Goal: Task Accomplishment & Management: Complete application form

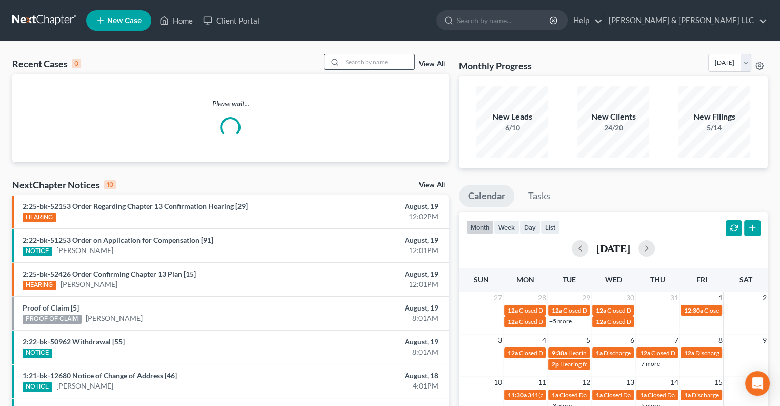
click at [359, 61] on input "search" at bounding box center [379, 61] width 72 height 15
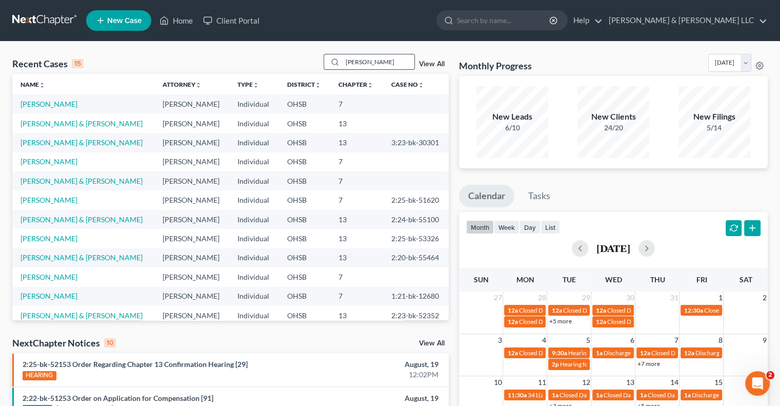
type input "[PERSON_NAME]"
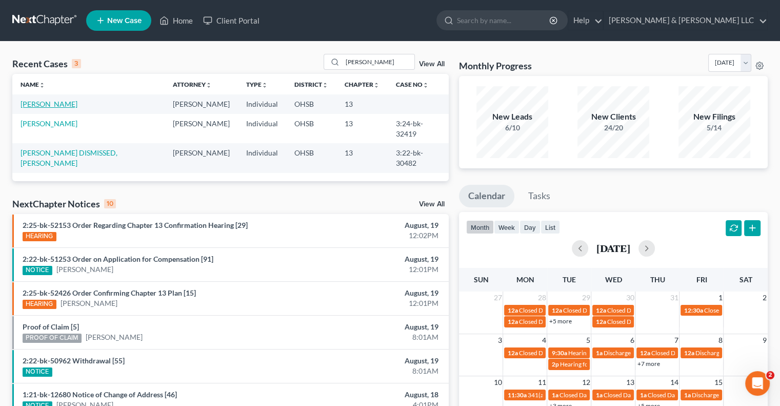
click at [41, 104] on link "[PERSON_NAME]" at bounding box center [49, 104] width 57 height 9
select select "1"
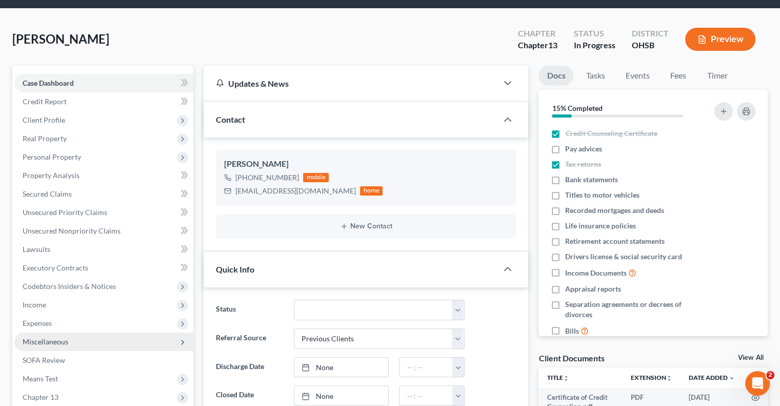
scroll to position [51, 0]
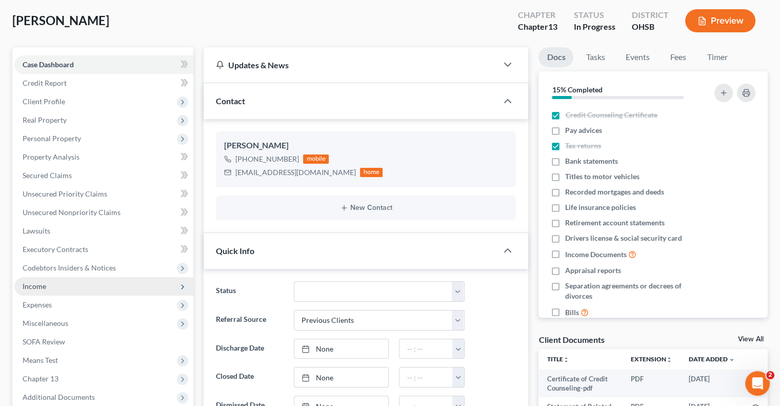
click at [60, 291] on span "Income" at bounding box center [103, 286] width 179 height 18
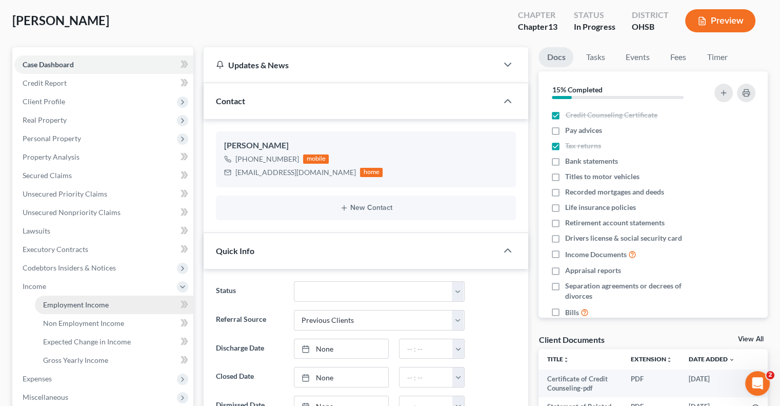
click at [69, 306] on span "Employment Income" at bounding box center [76, 304] width 66 height 9
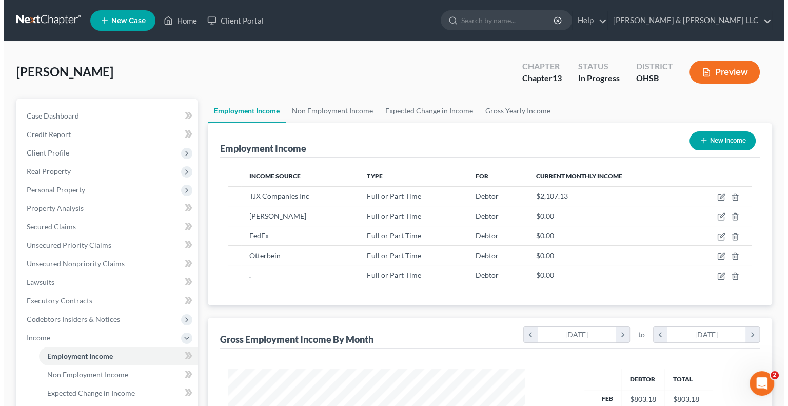
scroll to position [183, 317]
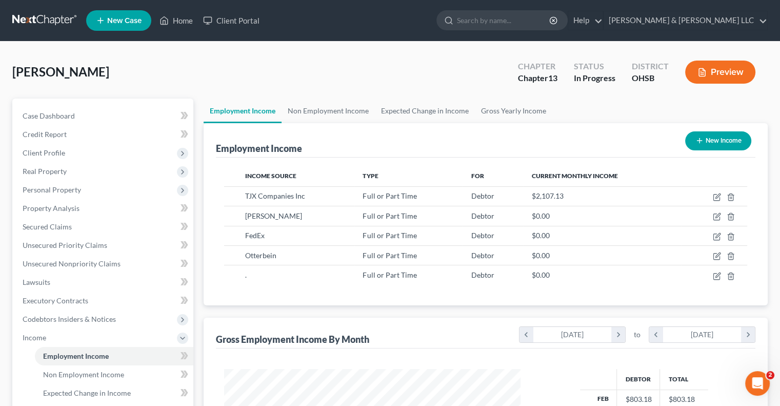
click at [698, 133] on button "New Income" at bounding box center [718, 140] width 66 height 19
select select "0"
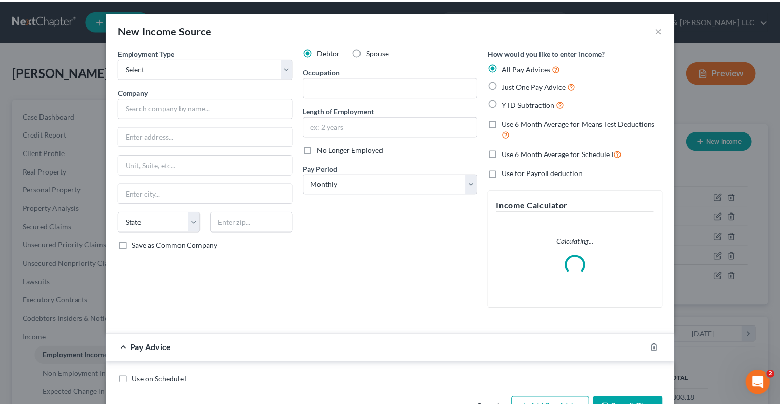
scroll to position [183, 320]
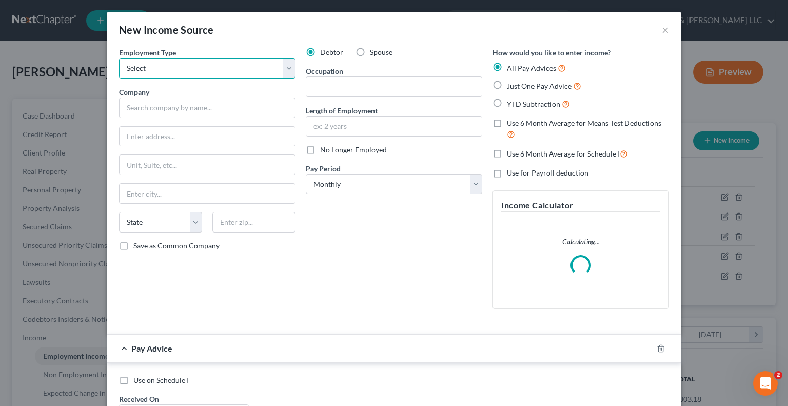
click at [204, 68] on select "Select Full or [DEMOGRAPHIC_DATA] Employment Self Employment" at bounding box center [207, 68] width 176 height 21
select select "0"
click at [119, 58] on select "Select Full or [DEMOGRAPHIC_DATA] Employment Self Employment" at bounding box center [207, 68] width 176 height 21
click at [370, 52] on label "Spouse" at bounding box center [381, 52] width 23 height 10
click at [374, 52] on input "Spouse" at bounding box center [377, 50] width 7 height 7
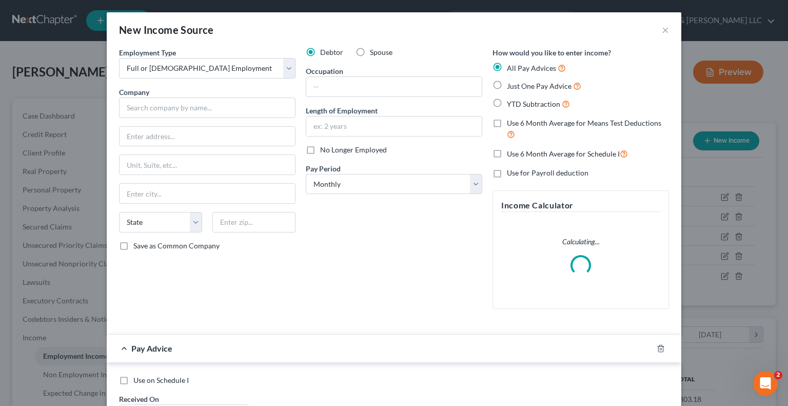
radio input "true"
click at [197, 115] on input "text" at bounding box center [207, 107] width 176 height 21
click at [663, 31] on button "×" at bounding box center [665, 30] width 7 height 12
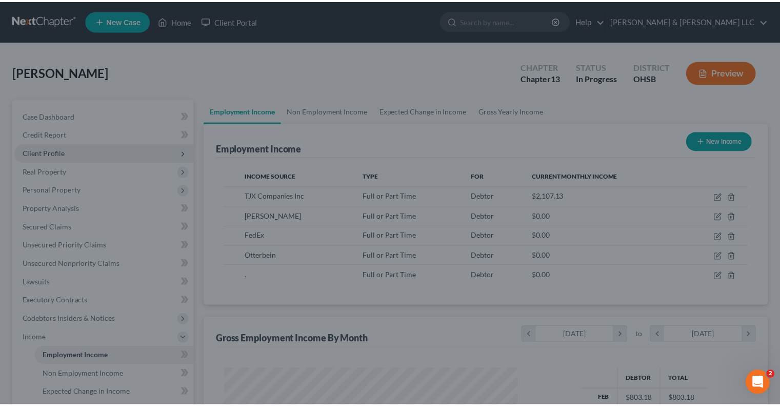
scroll to position [512895, 512761]
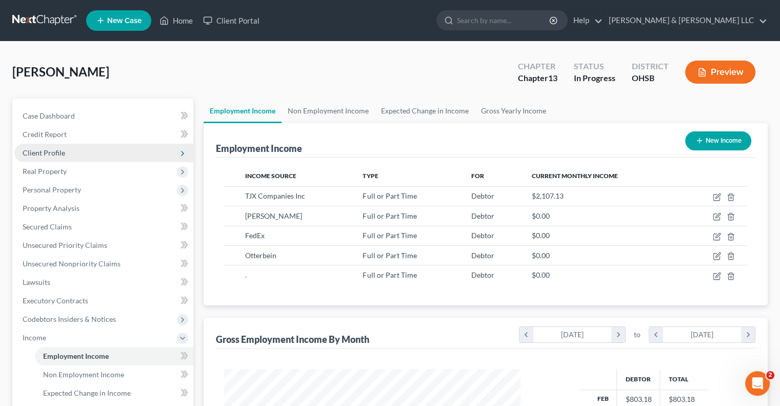
click at [105, 150] on span "Client Profile" at bounding box center [103, 153] width 179 height 18
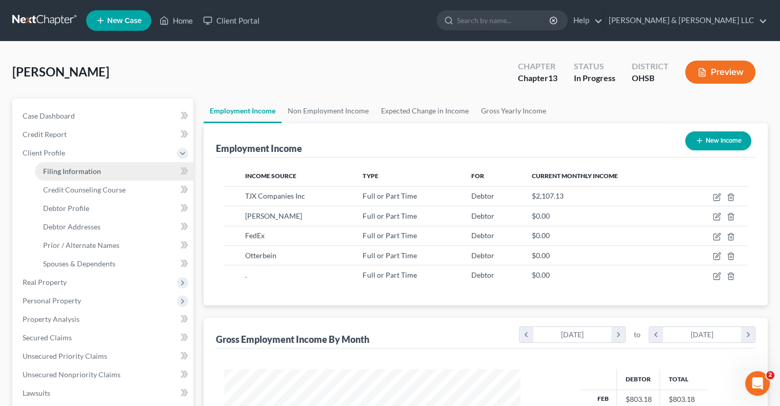
click at [108, 168] on link "Filing Information" at bounding box center [114, 171] width 159 height 18
select select "1"
select select "0"
select select "3"
select select "36"
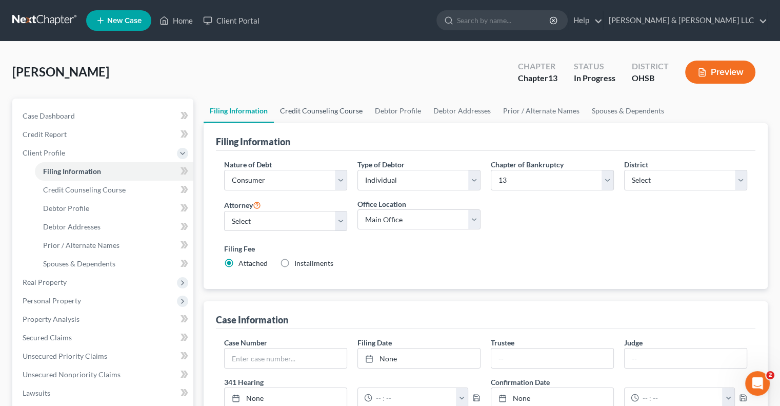
click at [348, 109] on link "Credit Counseling Course" at bounding box center [321, 111] width 95 height 25
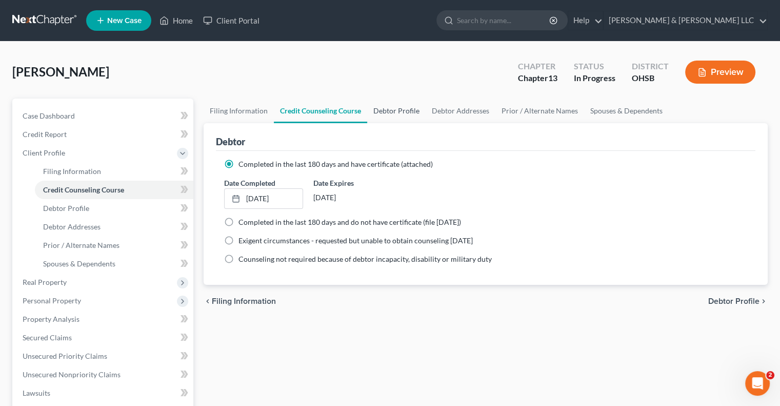
click at [398, 113] on link "Debtor Profile" at bounding box center [396, 111] width 58 height 25
select select "0"
select select "2"
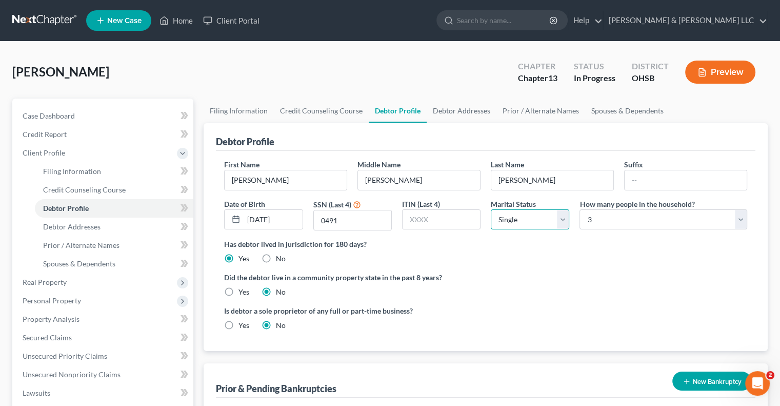
click at [562, 220] on select "Select Single Married Separated Divorced Widowed" at bounding box center [530, 219] width 79 height 21
select select "1"
click at [491, 209] on select "Select Single Married Separated Divorced Widowed" at bounding box center [530, 219] width 79 height 21
click at [641, 220] on select "Select 1 2 3 4 5 6 7 8 9 10 11 12 13 14 15 16 17 18 19 20" at bounding box center [664, 219] width 168 height 21
select select "3"
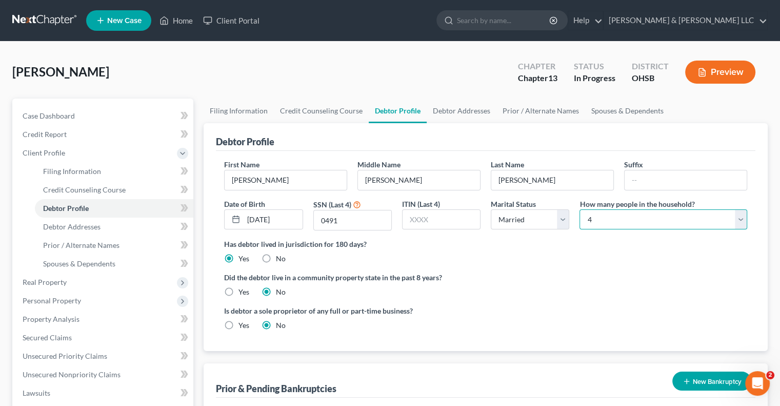
click at [580, 209] on select "Select 1 2 3 4 5 6 7 8 9 10 11 12 13 14 15 16 17 18 19 20" at bounding box center [664, 219] width 168 height 21
drag, startPoint x: 601, startPoint y: 107, endPoint x: 591, endPoint y: 111, distance: 11.4
click at [601, 108] on link "Spouses & Dependents" at bounding box center [627, 111] width 85 height 25
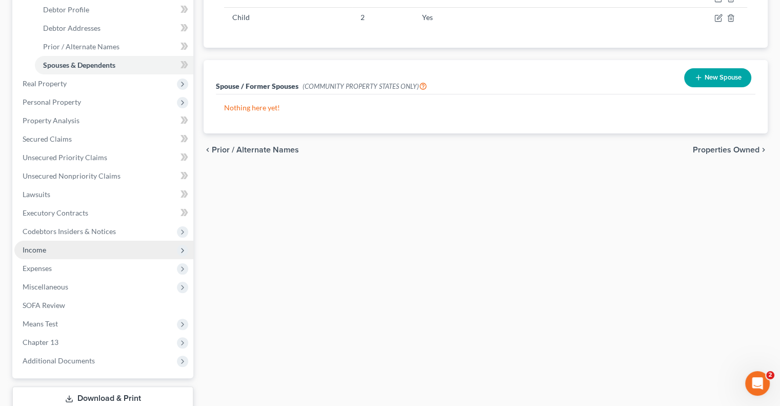
scroll to position [205, 0]
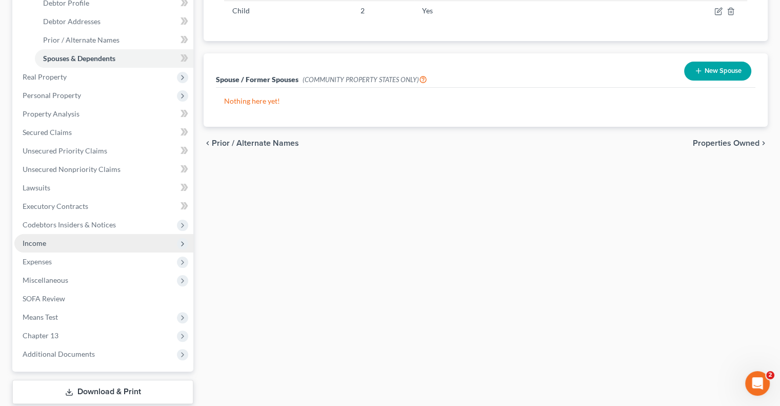
click at [69, 245] on span "Income" at bounding box center [103, 243] width 179 height 18
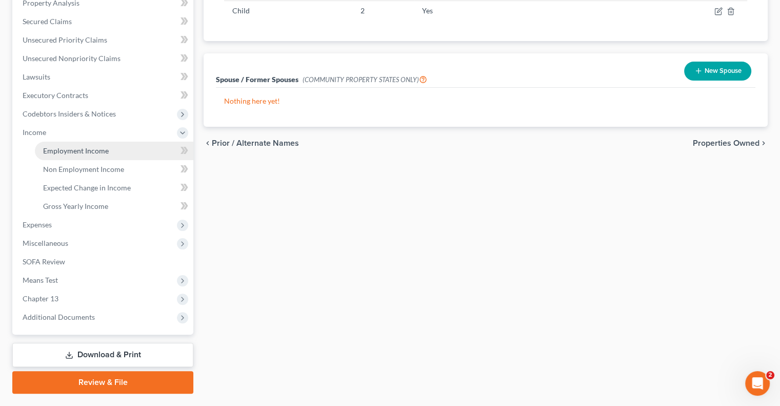
click at [70, 151] on span "Employment Income" at bounding box center [76, 150] width 66 height 9
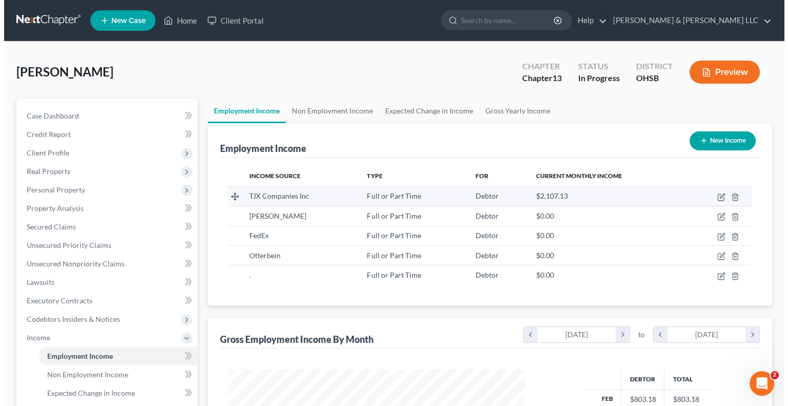
scroll to position [183, 317]
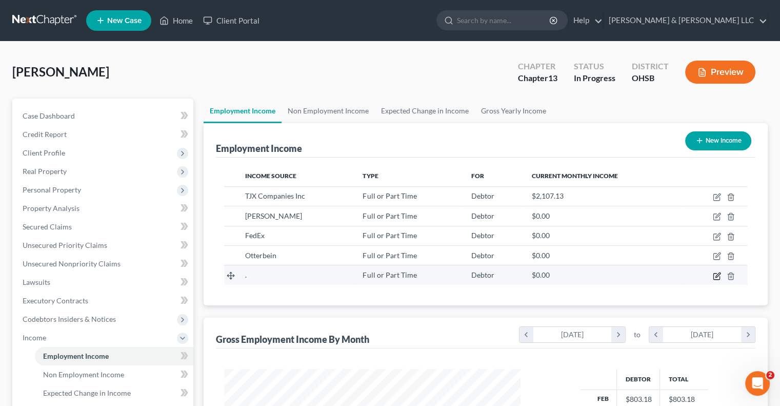
click at [715, 278] on icon "button" at bounding box center [717, 276] width 6 height 6
select select "0"
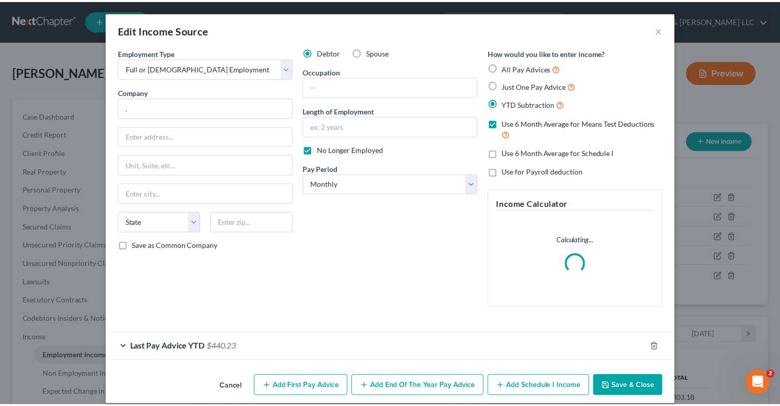
scroll to position [183, 320]
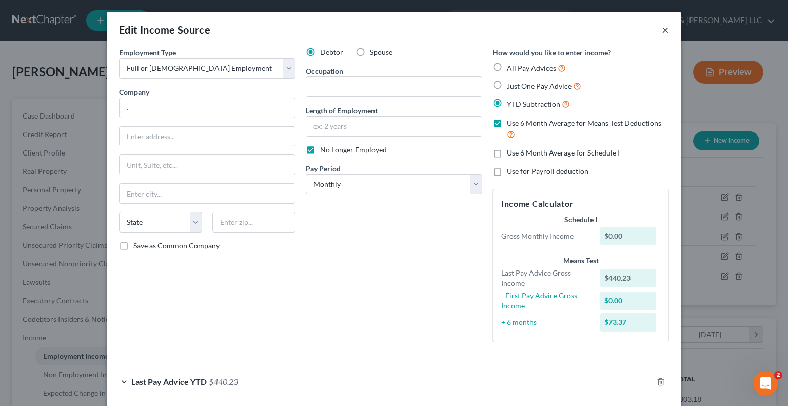
click at [662, 32] on button "×" at bounding box center [665, 30] width 7 height 12
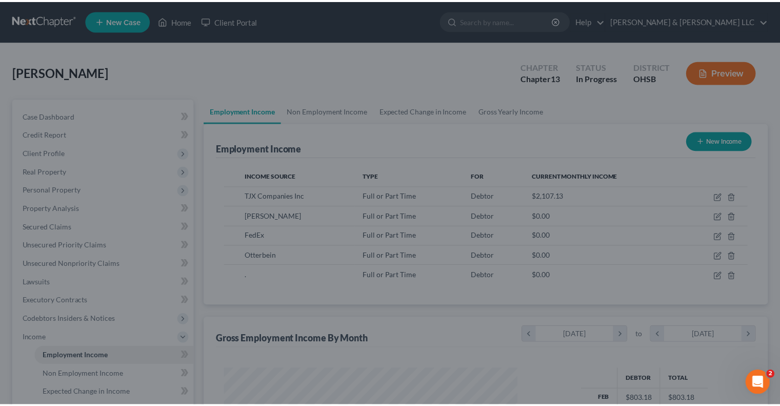
scroll to position [183, 317]
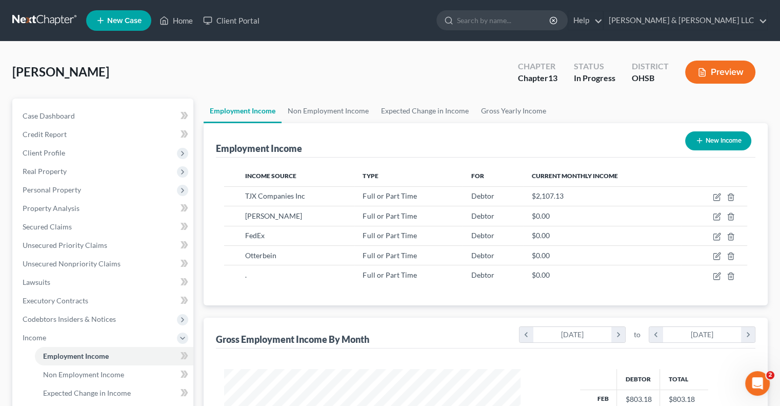
click at [731, 143] on button "New Income" at bounding box center [718, 140] width 66 height 19
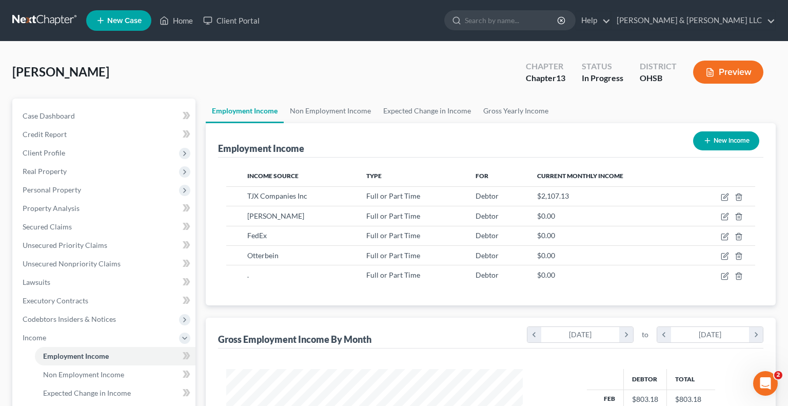
select select "0"
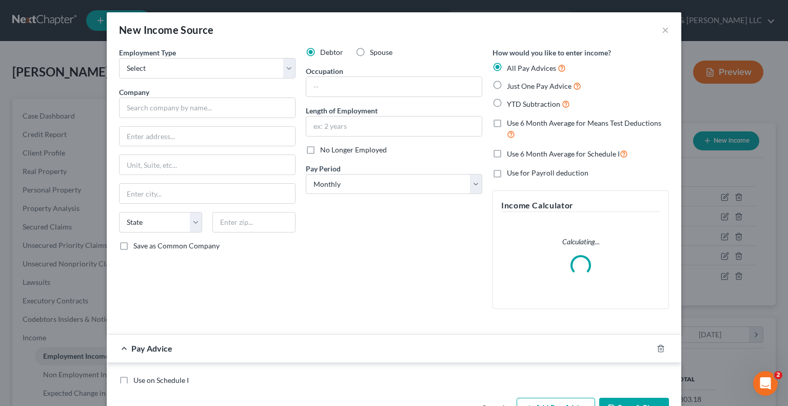
scroll to position [183, 320]
click at [370, 49] on label "Spouse" at bounding box center [381, 52] width 23 height 10
click at [374, 49] on input "Spouse" at bounding box center [377, 50] width 7 height 7
radio input "true"
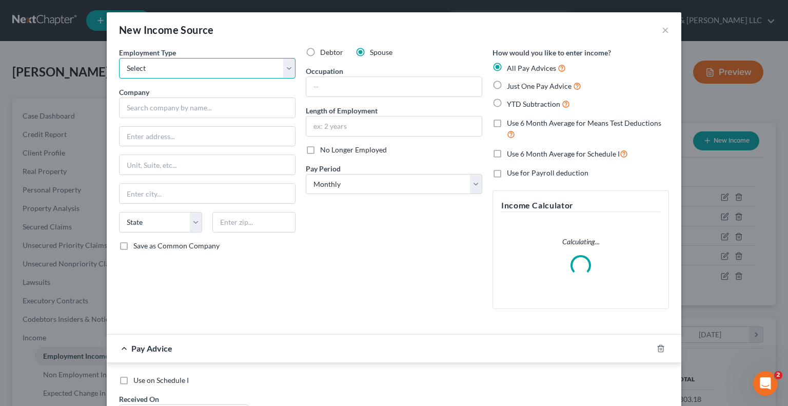
click at [215, 76] on select "Select Full or [DEMOGRAPHIC_DATA] Employment Self Employment" at bounding box center [207, 68] width 176 height 21
select select "0"
click at [119, 58] on select "Select Full or [DEMOGRAPHIC_DATA] Employment Self Employment" at bounding box center [207, 68] width 176 height 21
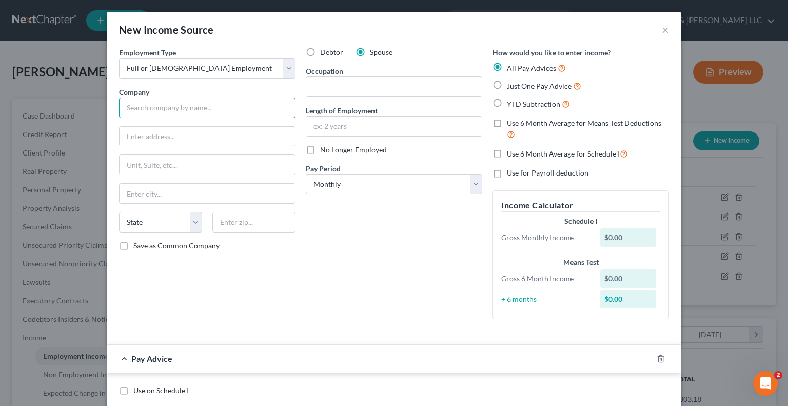
click at [199, 107] on input "text" at bounding box center [207, 107] width 176 height 21
type input "The Shepherd Color Company"
click at [320, 151] on label "No Longer Employed" at bounding box center [353, 150] width 67 height 10
click at [324, 151] on input "No Longer Employed" at bounding box center [327, 148] width 7 height 7
checkbox input "true"
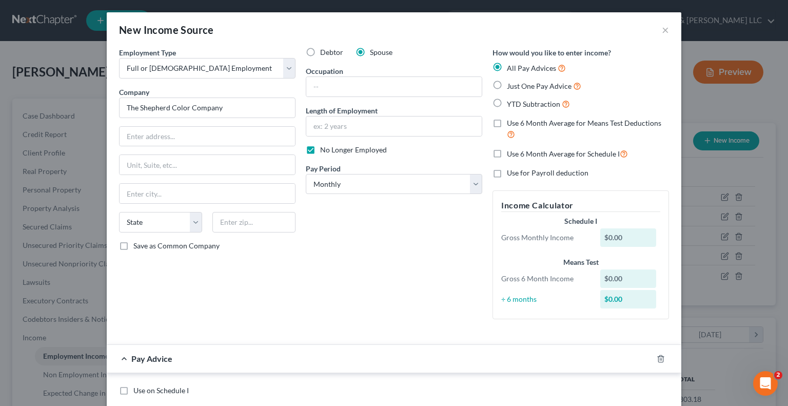
click at [507, 102] on label "YTD Subtraction" at bounding box center [538, 104] width 63 height 12
click at [511, 102] on input "YTD Subtraction" at bounding box center [514, 101] width 7 height 7
radio input "true"
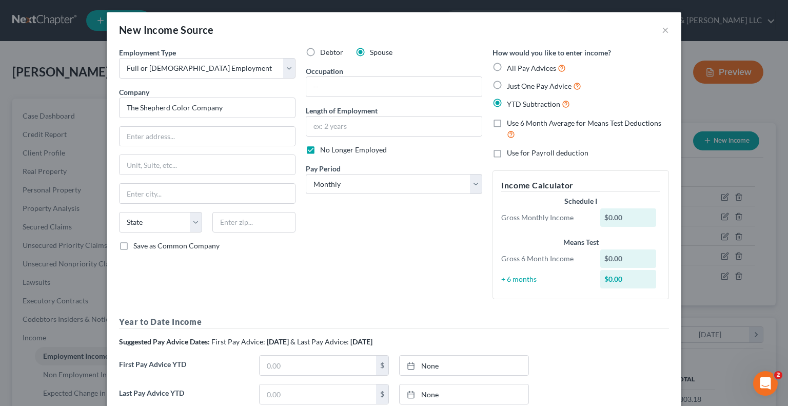
click at [507, 127] on label "Use 6 Month Average for Means Test Deductions" at bounding box center [588, 129] width 162 height 22
click at [511, 125] on input "Use 6 Month Average for Means Test Deductions" at bounding box center [514, 121] width 7 height 7
checkbox input "true"
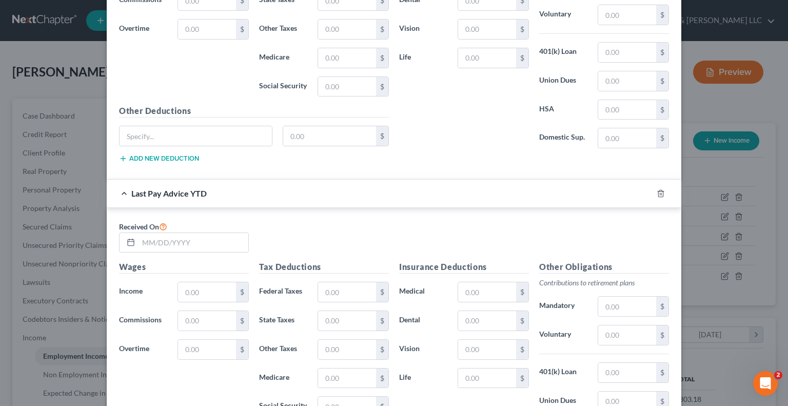
scroll to position [513, 0]
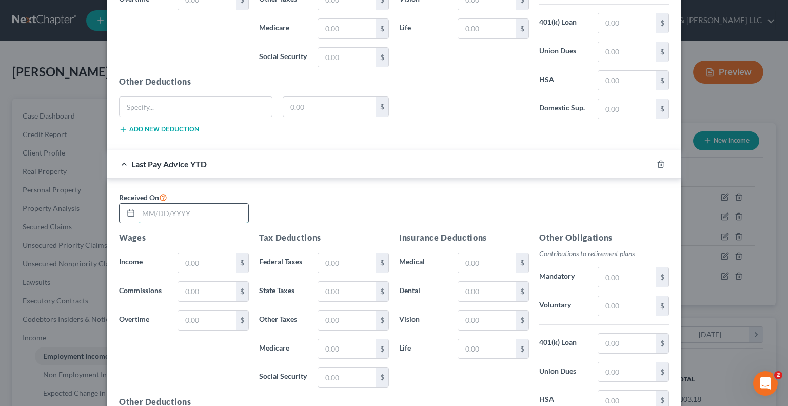
click at [207, 211] on input "text" at bounding box center [194, 213] width 110 height 19
type input "[DATE]"
click at [210, 257] on input "text" at bounding box center [207, 262] width 58 height 19
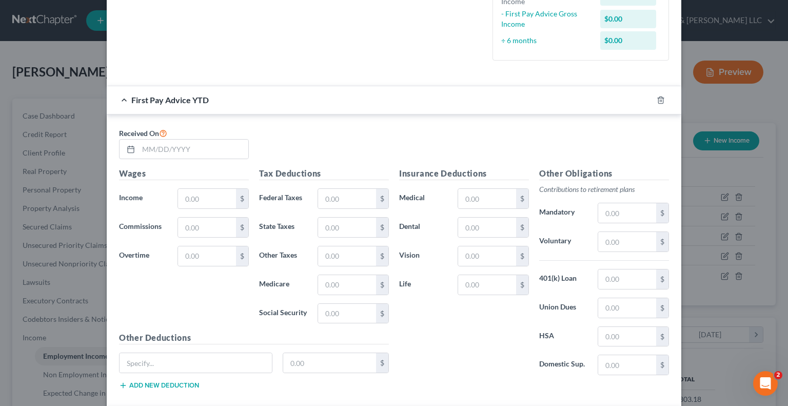
scroll to position [281, 0]
type input "37,685.45"
click at [164, 146] on input "text" at bounding box center [194, 149] width 110 height 19
type input "[DATE]"
click at [191, 192] on input "text" at bounding box center [207, 198] width 58 height 19
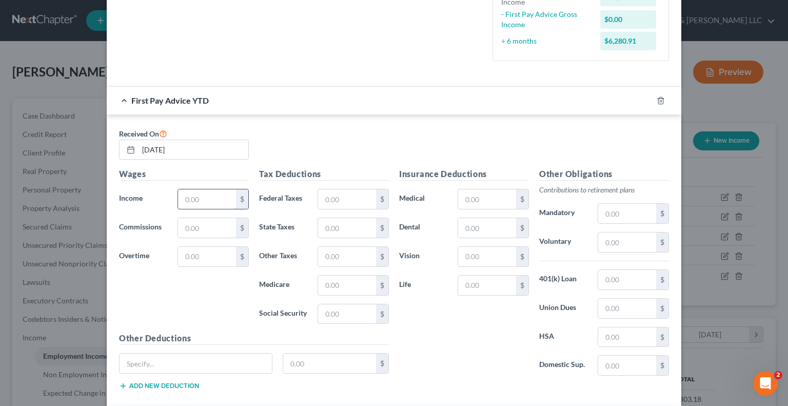
paste input "7,807.89"
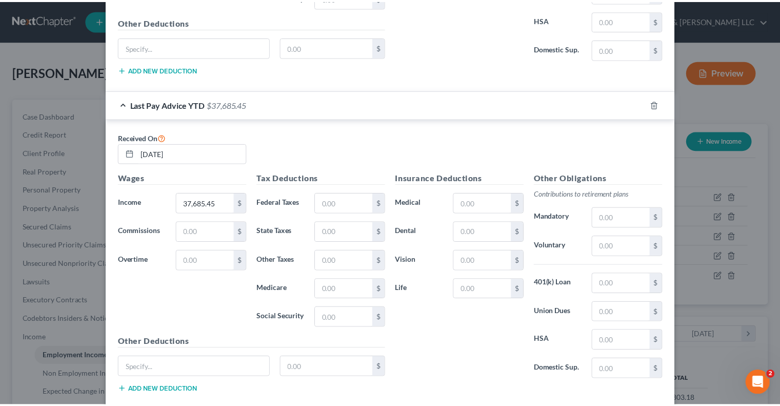
scroll to position [654, 0]
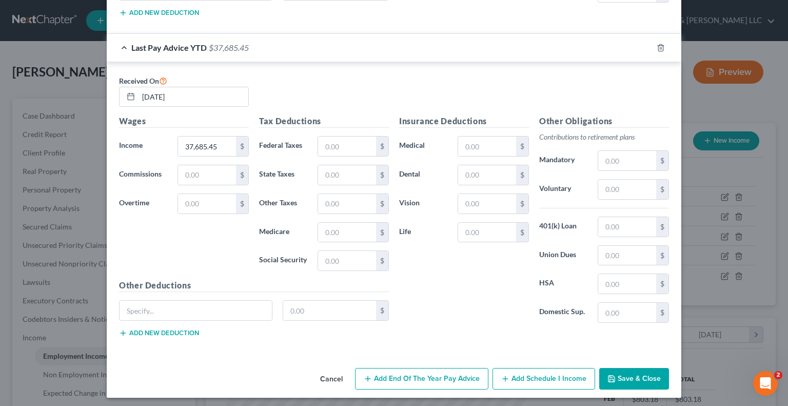
type input "7,807.89"
click at [629, 376] on button "Save & Close" at bounding box center [634, 379] width 70 height 22
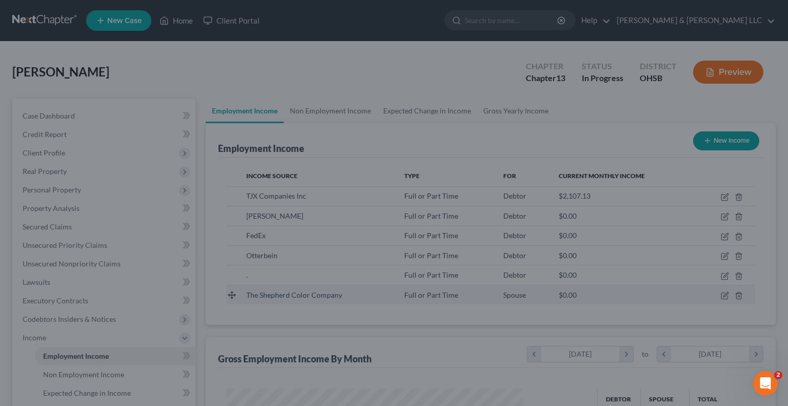
scroll to position [512895, 512761]
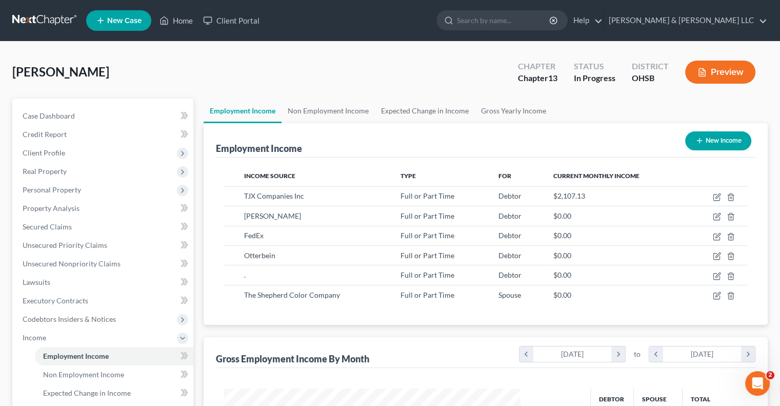
click at [718, 143] on button "New Income" at bounding box center [718, 140] width 66 height 19
select select "0"
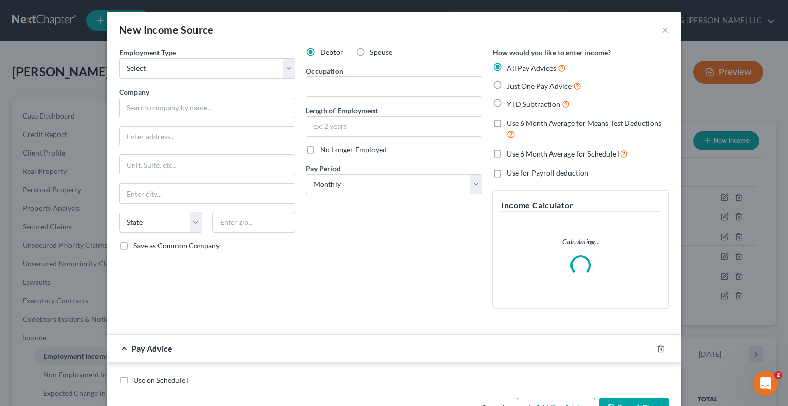
scroll to position [183, 320]
click at [370, 51] on label "Spouse" at bounding box center [381, 52] width 23 height 10
click at [374, 51] on input "Spouse" at bounding box center [377, 50] width 7 height 7
radio input "true"
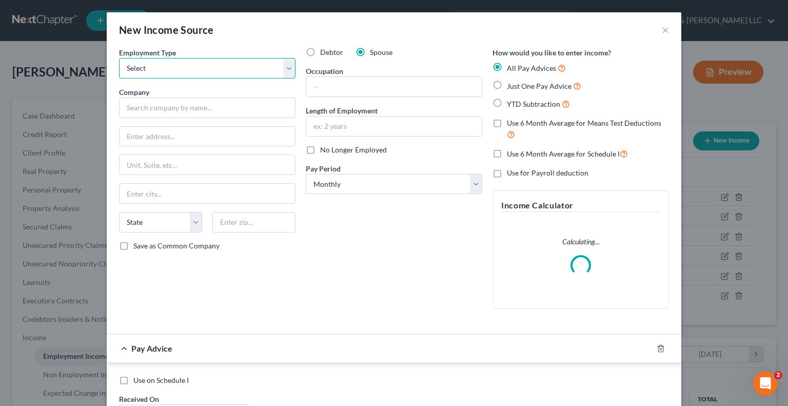
click at [214, 67] on select "Select Full or [DEMOGRAPHIC_DATA] Employment Self Employment" at bounding box center [207, 68] width 176 height 21
select select "0"
click at [119, 58] on select "Select Full or [DEMOGRAPHIC_DATA] Employment Self Employment" at bounding box center [207, 68] width 176 height 21
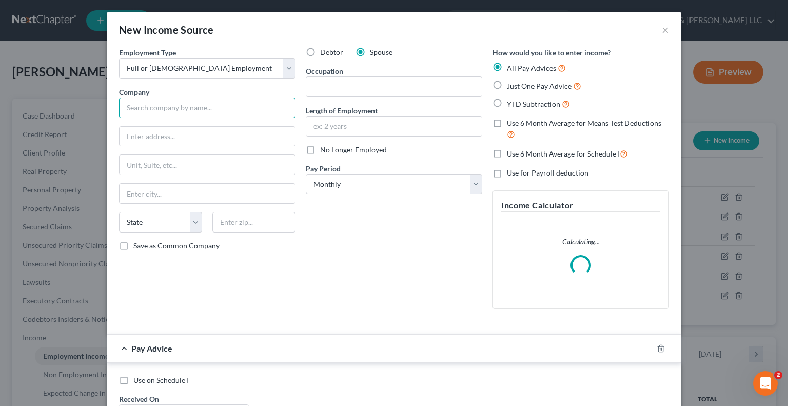
click at [188, 115] on input "text" at bounding box center [207, 107] width 176 height 21
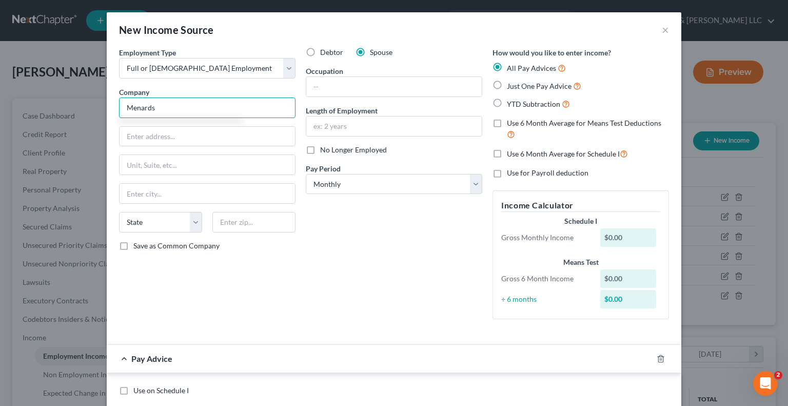
type input "Menards"
type input "[STREET_ADDRESS][PERSON_NAME]"
type input "54703"
type input "Eau Claire"
select select "52"
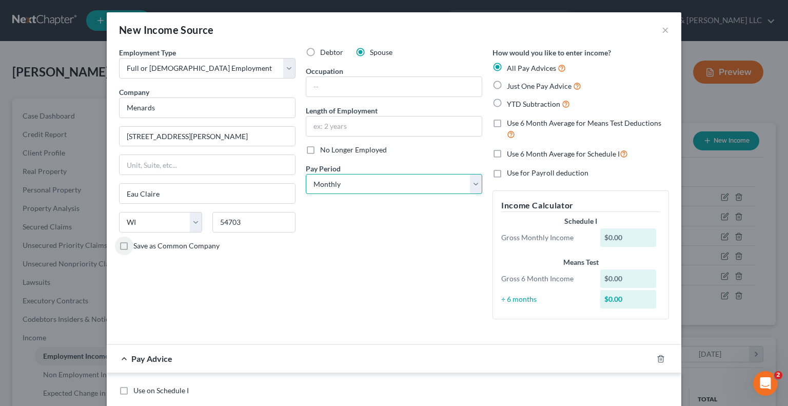
click at [359, 181] on select "Select Monthly Twice Monthly Every Other Week Weekly" at bounding box center [394, 184] width 176 height 21
select select "3"
click at [306, 174] on select "Select Monthly Twice Monthly Every Other Week Weekly" at bounding box center [394, 184] width 176 height 21
click at [462, 125] on input "text" at bounding box center [393, 125] width 175 height 19
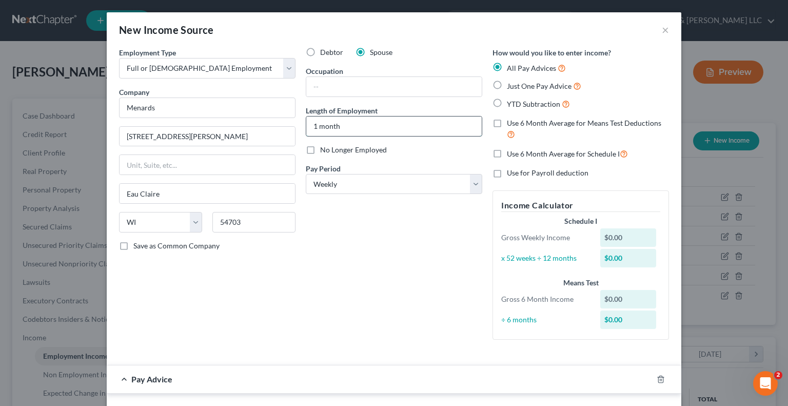
drag, startPoint x: 312, startPoint y: 126, endPoint x: 304, endPoint y: 123, distance: 9.2
click at [306, 123] on input "1 month" at bounding box center [393, 125] width 175 height 19
click at [346, 120] on input "2 month" at bounding box center [393, 125] width 175 height 19
type input "2 months"
click at [507, 103] on label "YTD Subtraction" at bounding box center [538, 104] width 63 height 12
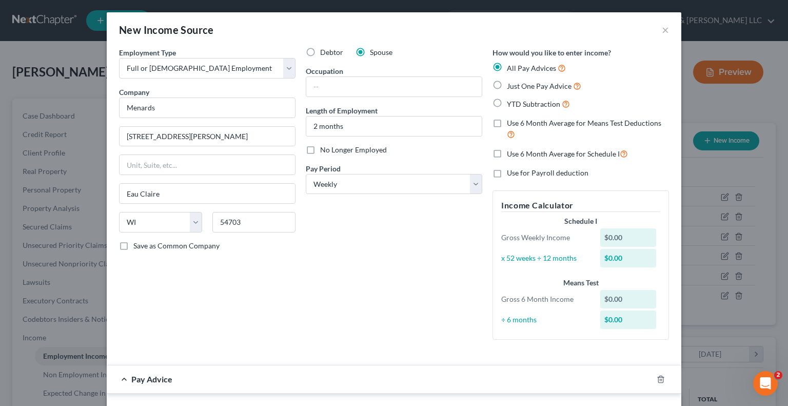
click at [511, 103] on input "YTD Subtraction" at bounding box center [514, 101] width 7 height 7
radio input "true"
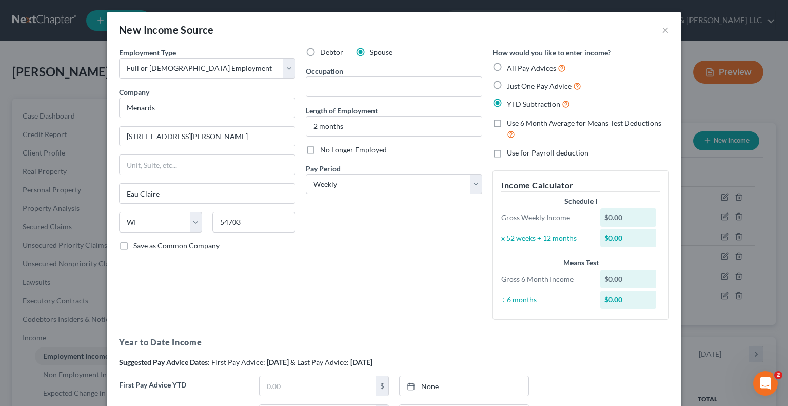
click at [507, 122] on label "Use 6 Month Average for Means Test Deductions" at bounding box center [588, 129] width 162 height 22
click at [511, 122] on input "Use 6 Month Average for Means Test Deductions" at bounding box center [514, 121] width 7 height 7
checkbox input "true"
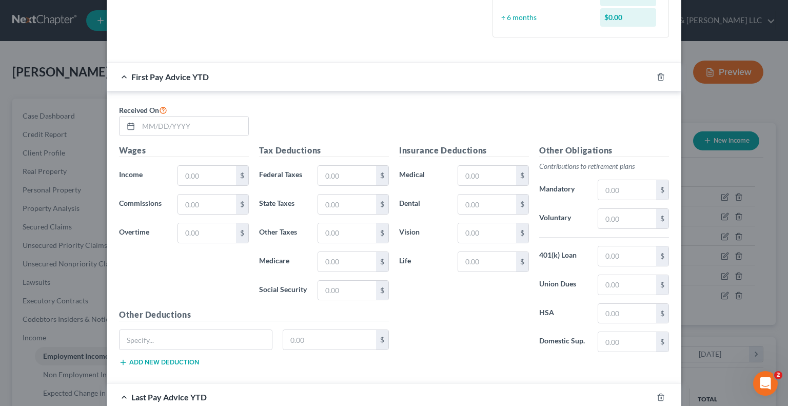
scroll to position [308, 0]
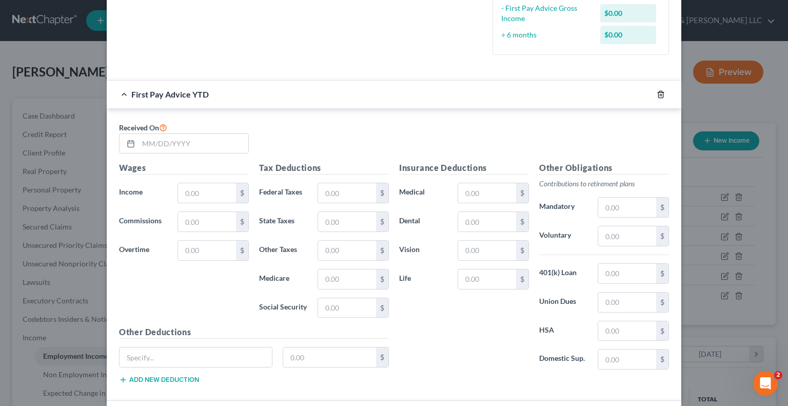
click at [657, 92] on icon "button" at bounding box center [661, 94] width 8 height 8
click at [199, 139] on input "text" at bounding box center [194, 143] width 110 height 19
type input "[DATE]"
click at [192, 195] on input "text" at bounding box center [207, 192] width 58 height 19
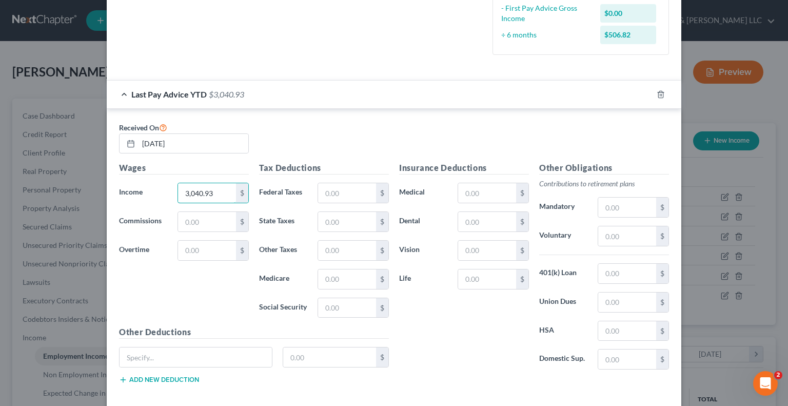
type input "3,040.93"
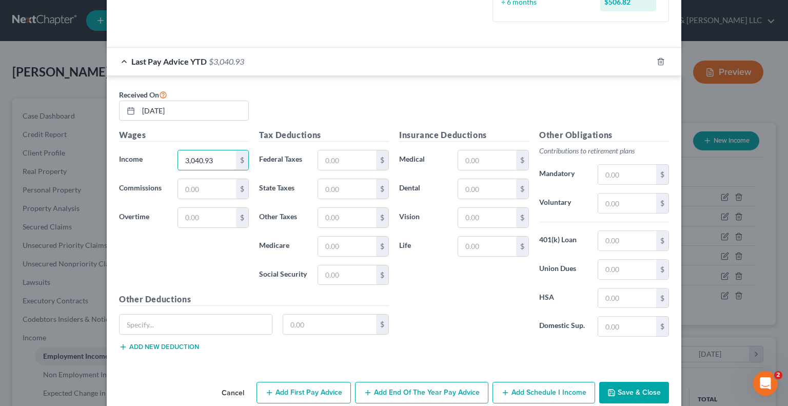
scroll to position [356, 0]
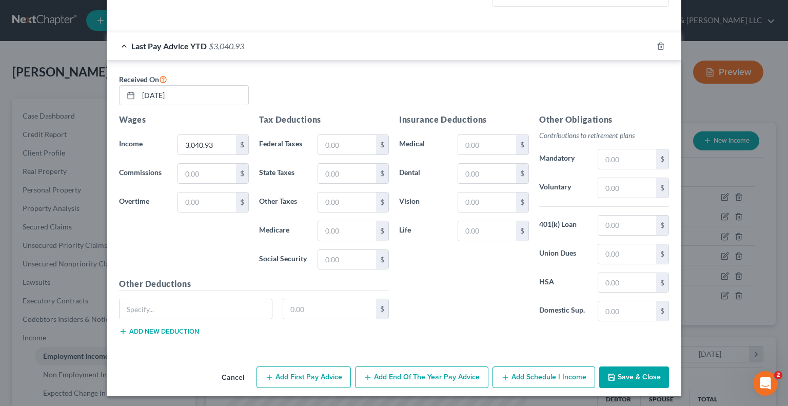
click at [515, 376] on button "Add Schedule I Income" at bounding box center [544, 377] width 103 height 22
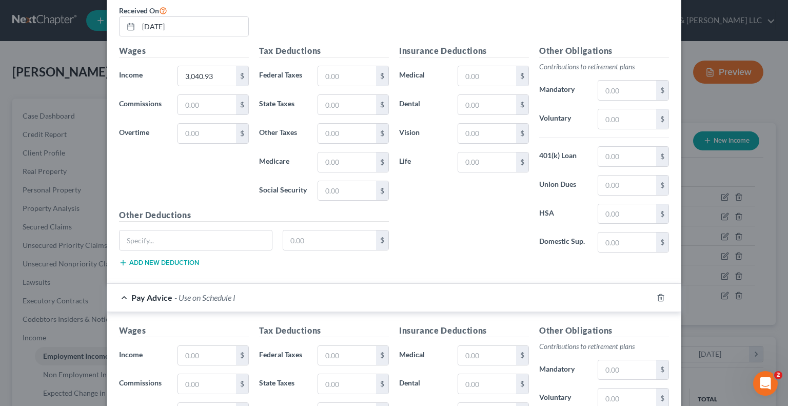
scroll to position [561, 0]
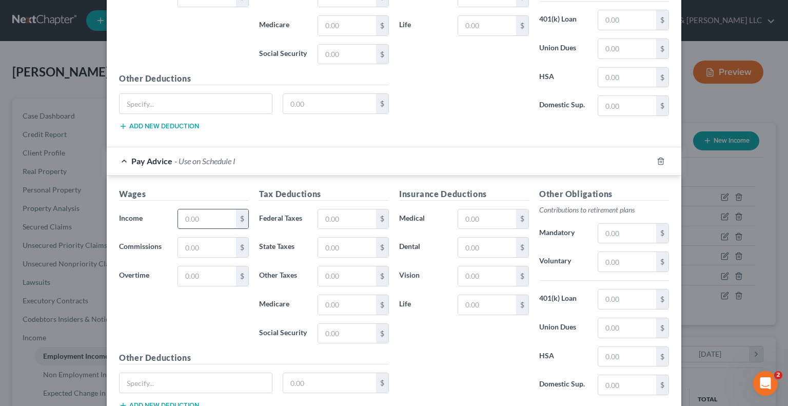
click at [205, 221] on input "text" at bounding box center [207, 218] width 58 height 19
type input "793.52"
click at [327, 214] on input "text" at bounding box center [347, 218] width 58 height 19
type input "91.96"
click at [621, 261] on input "text" at bounding box center [627, 261] width 58 height 19
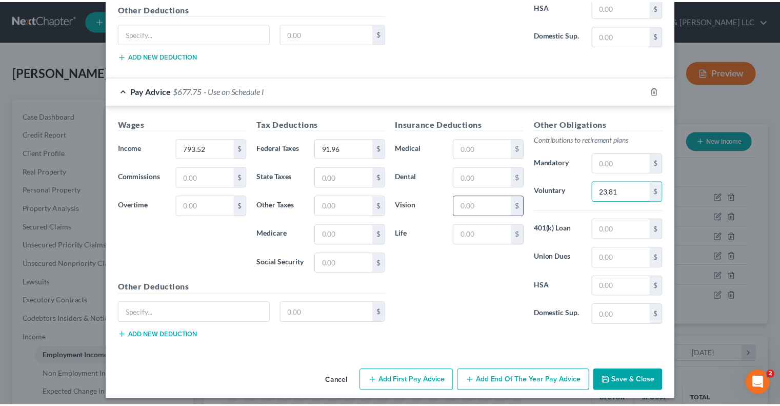
scroll to position [634, 0]
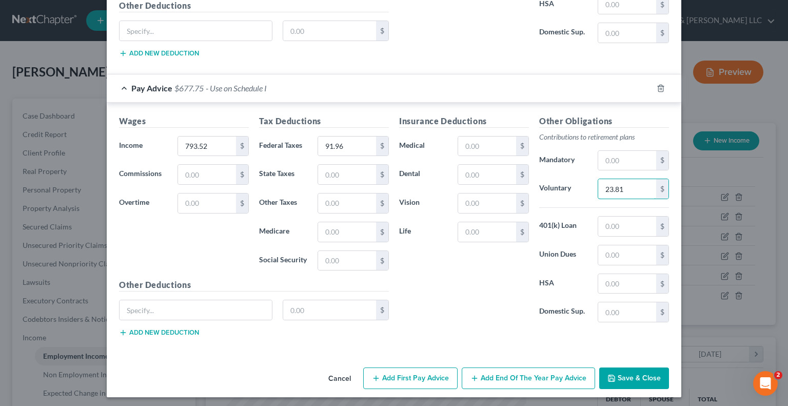
type input "23.81"
click at [633, 375] on button "Save & Close" at bounding box center [634, 378] width 70 height 22
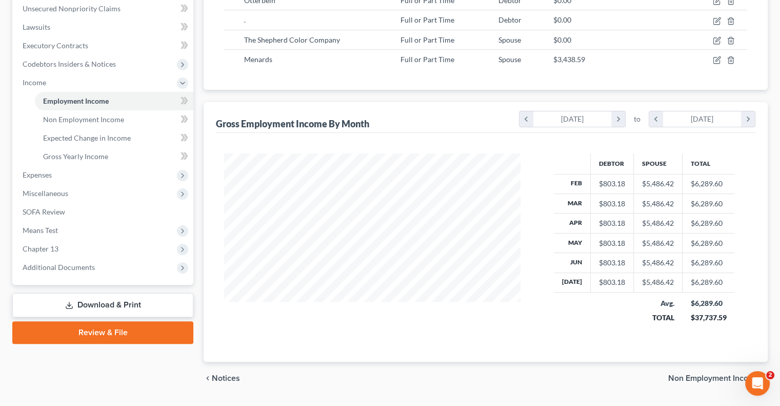
scroll to position [257, 0]
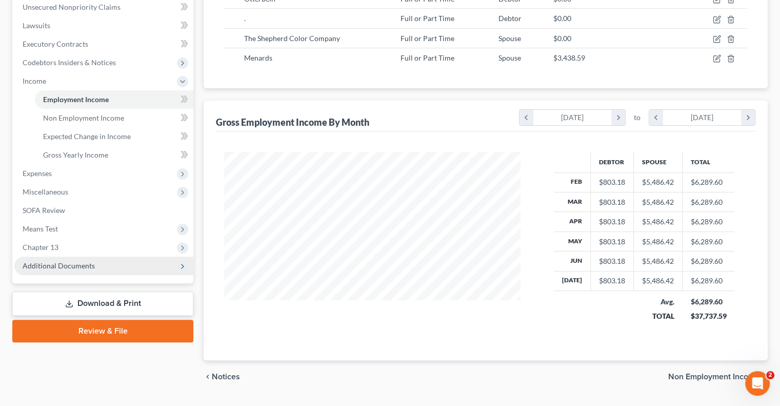
click at [41, 264] on span "Additional Documents" at bounding box center [59, 265] width 72 height 9
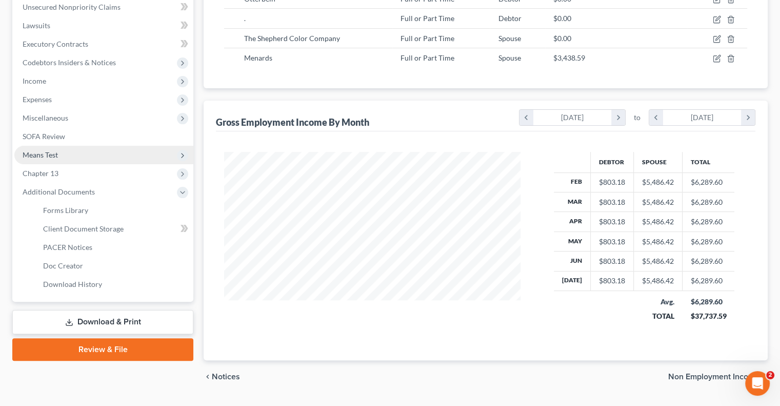
click at [49, 160] on span "Means Test" at bounding box center [103, 155] width 179 height 18
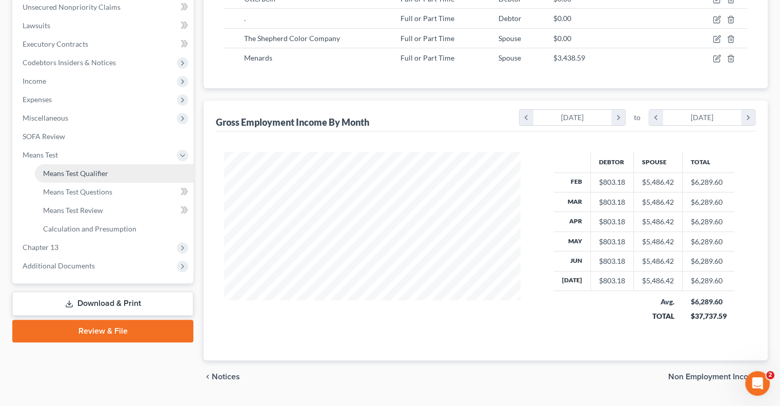
click at [60, 172] on span "Means Test Qualifier" at bounding box center [75, 173] width 65 height 9
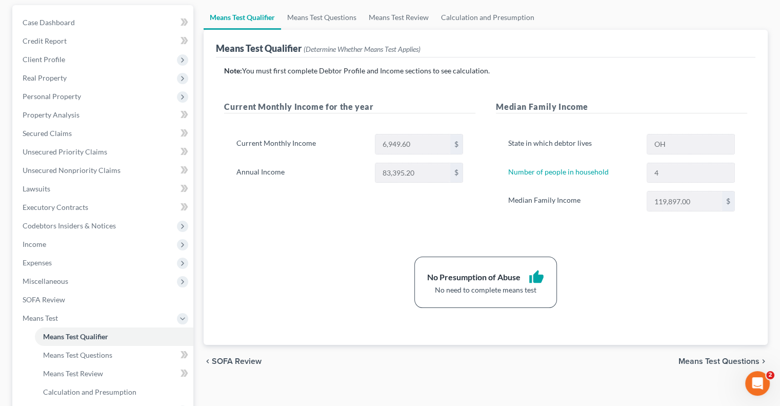
scroll to position [103, 0]
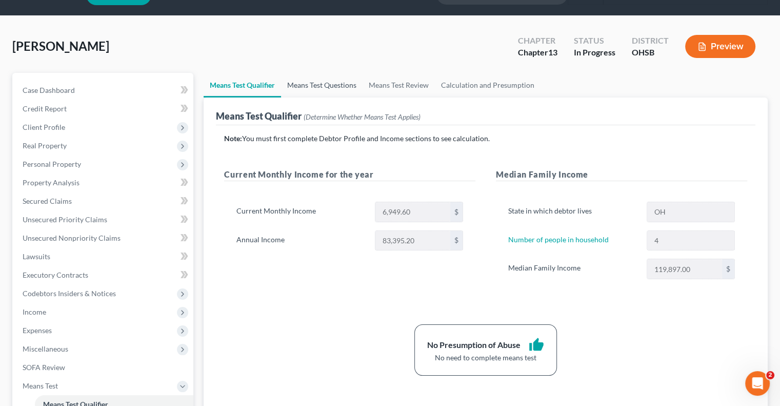
click at [327, 88] on link "Means Test Questions" at bounding box center [322, 85] width 82 height 25
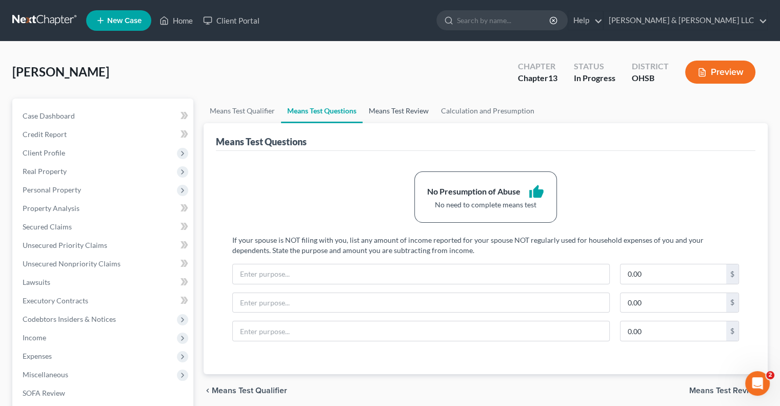
click at [395, 109] on link "Means Test Review" at bounding box center [399, 111] width 72 height 25
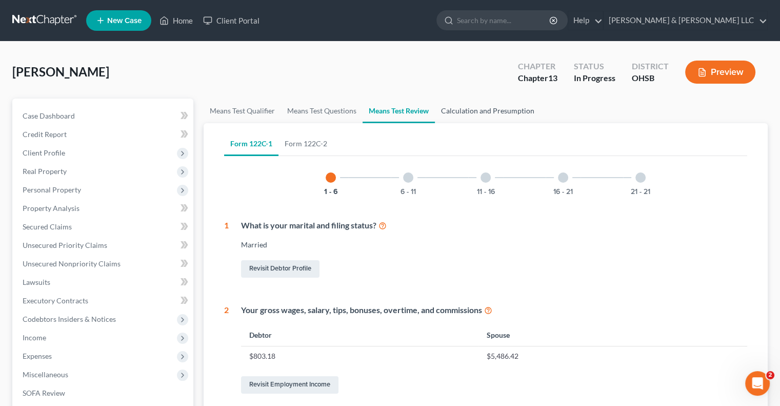
click at [458, 111] on link "Calculation and Presumption" at bounding box center [488, 111] width 106 height 25
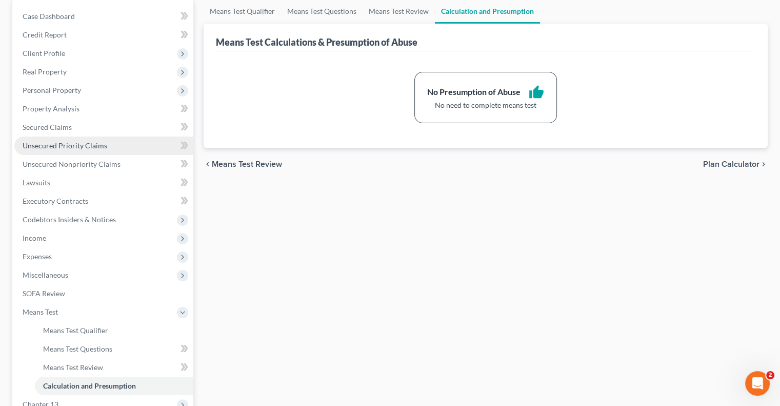
scroll to position [154, 0]
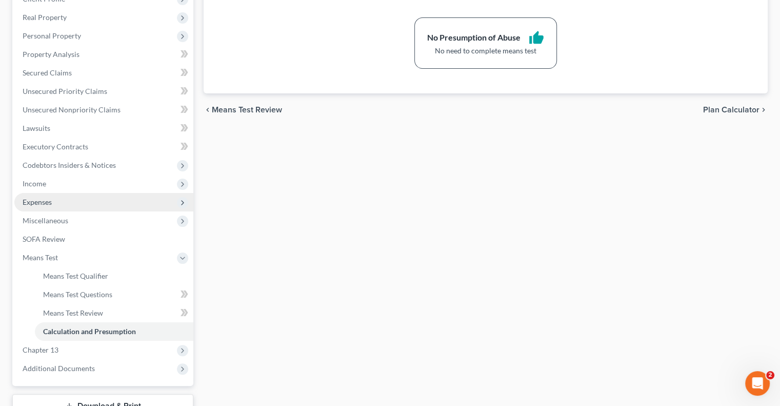
click at [55, 197] on span "Expenses" at bounding box center [103, 202] width 179 height 18
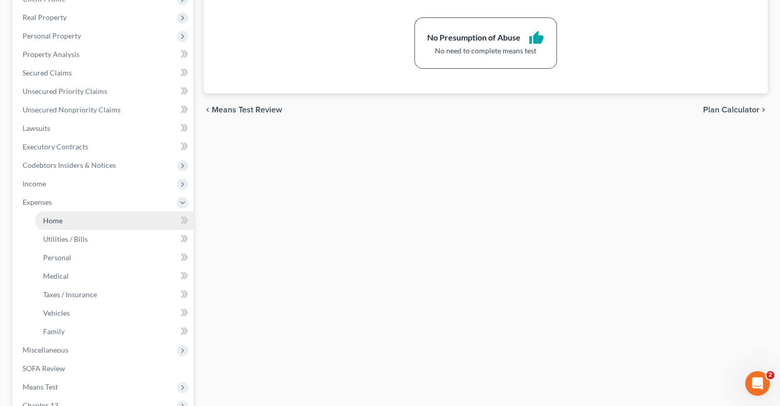
click at [78, 220] on link "Home" at bounding box center [114, 220] width 159 height 18
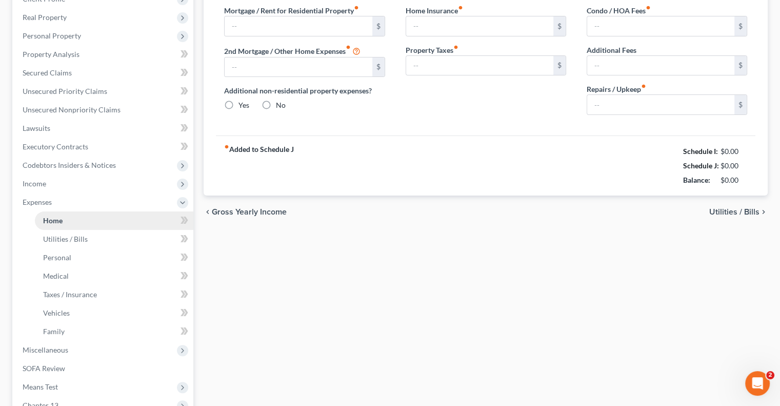
type input "500.00"
type input "0.00"
radio input "true"
type input "0.00"
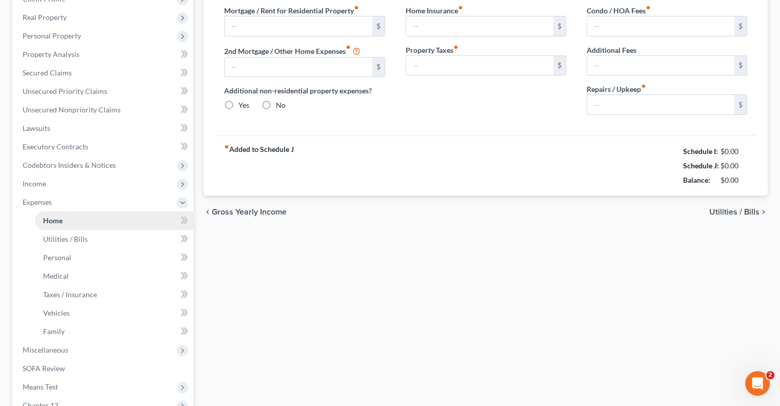
type input "0.00"
type input "10.00"
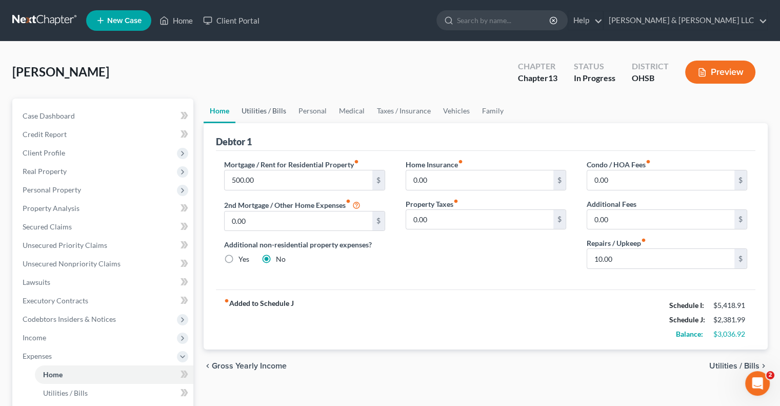
click at [263, 107] on link "Utilities / Bills" at bounding box center [264, 111] width 57 height 25
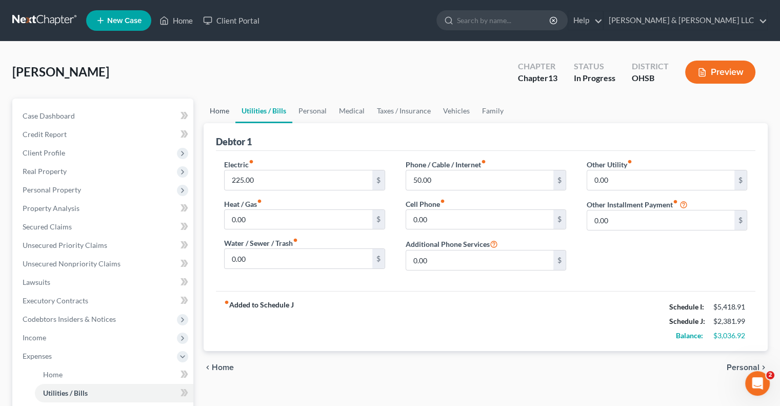
click at [226, 111] on link "Home" at bounding box center [220, 111] width 32 height 25
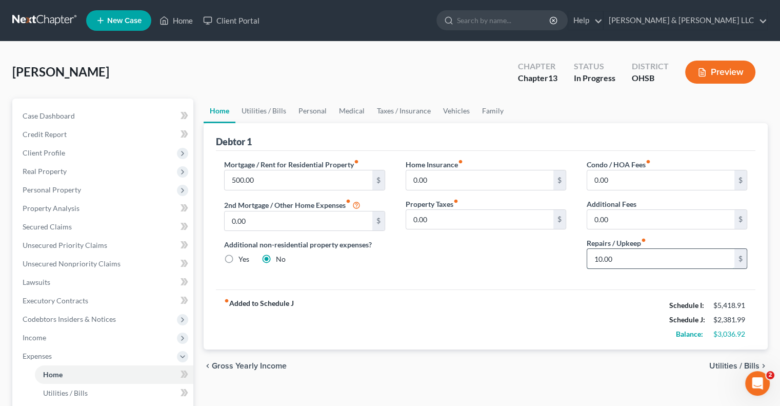
click at [627, 256] on input "10.00" at bounding box center [660, 258] width 147 height 19
click at [258, 117] on link "Utilities / Bills" at bounding box center [264, 111] width 57 height 25
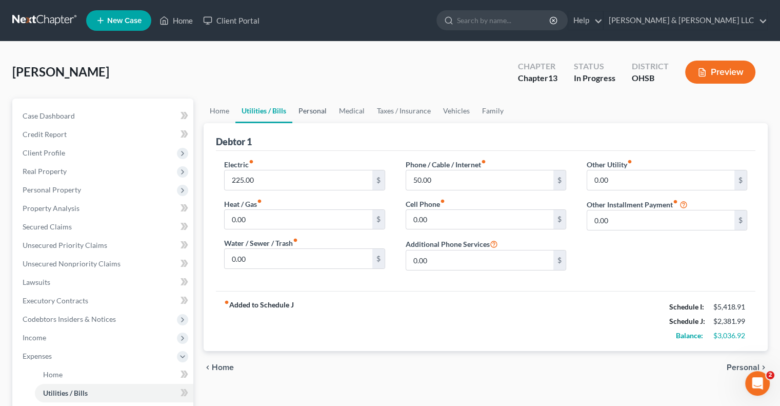
click at [303, 114] on link "Personal" at bounding box center [312, 111] width 41 height 25
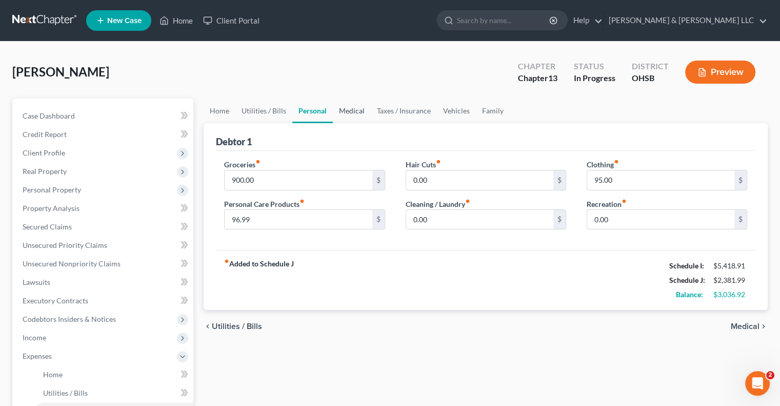
click at [351, 112] on link "Medical" at bounding box center [352, 111] width 38 height 25
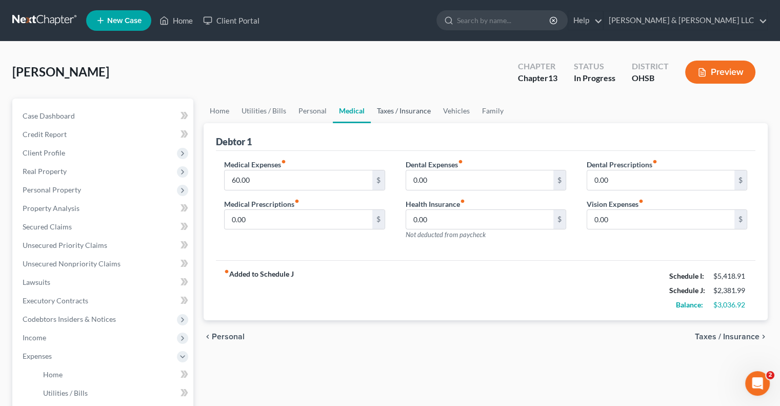
click at [399, 115] on link "Taxes / Insurance" at bounding box center [404, 111] width 66 height 25
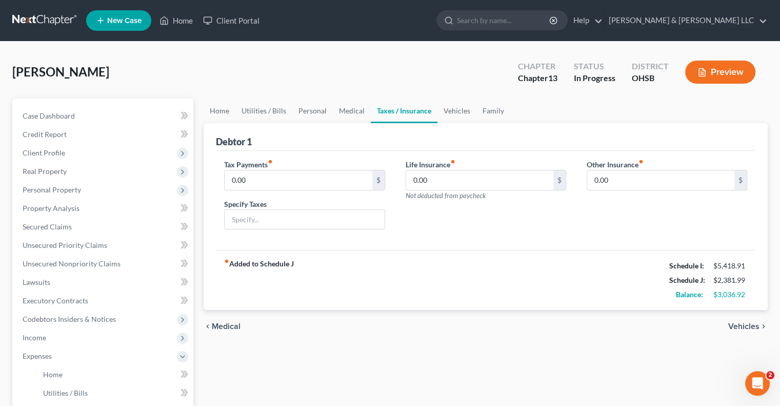
click at [433, 114] on link "Taxes / Insurance" at bounding box center [404, 111] width 67 height 25
click at [448, 113] on link "Vehicles" at bounding box center [457, 111] width 39 height 25
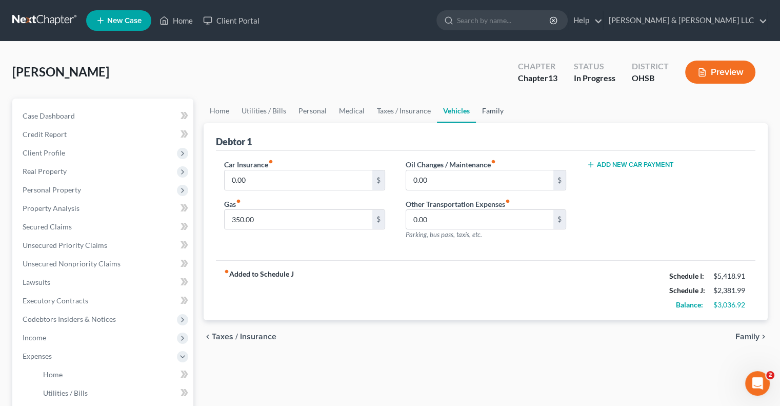
click at [499, 108] on link "Family" at bounding box center [493, 111] width 34 height 25
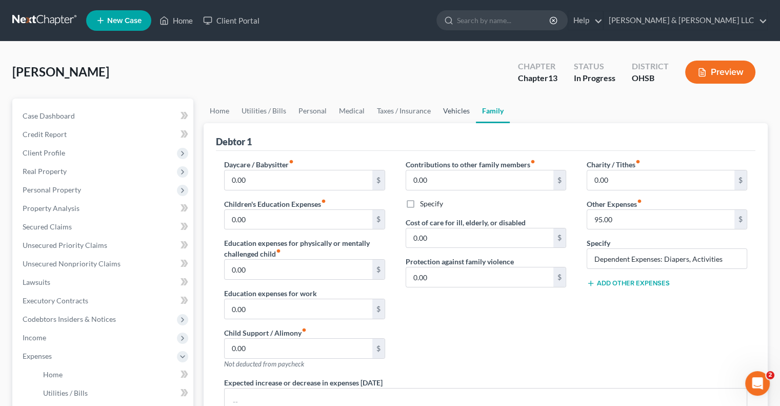
click at [461, 113] on link "Vehicles" at bounding box center [456, 111] width 39 height 25
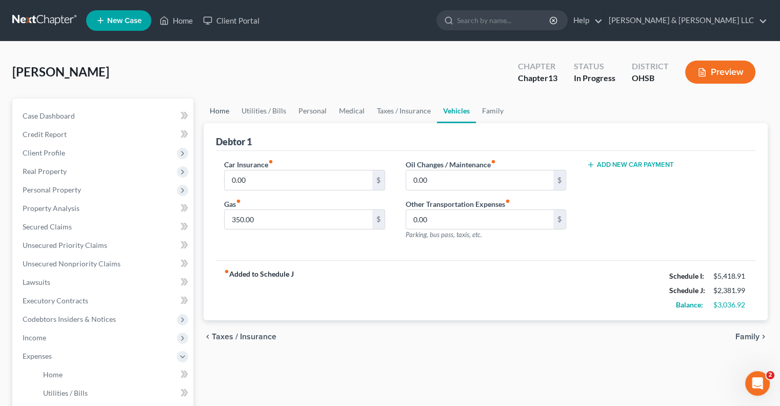
click at [224, 112] on link "Home" at bounding box center [220, 111] width 32 height 25
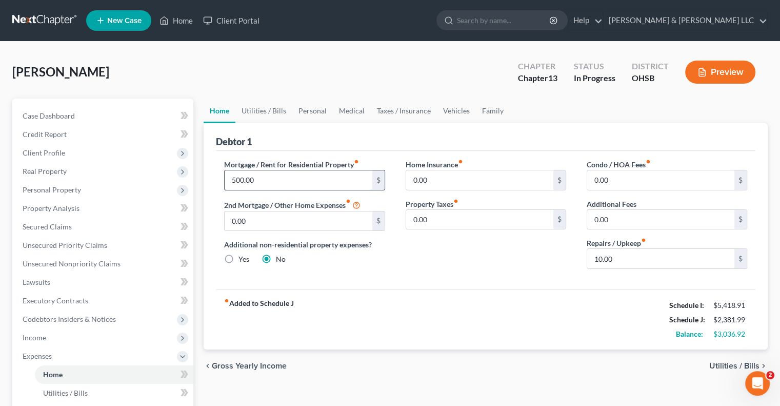
click at [268, 179] on input "500.00" at bounding box center [298, 179] width 147 height 19
drag, startPoint x: 312, startPoint y: 178, endPoint x: 220, endPoint y: 170, distance: 92.7
click at [220, 170] on div "Mortgage / Rent for Residential Property fiber_manual_record 1,500 $ 2nd Mortga…" at bounding box center [304, 218] width 181 height 118
type input "1,000"
click at [645, 261] on input "10.00" at bounding box center [660, 258] width 147 height 19
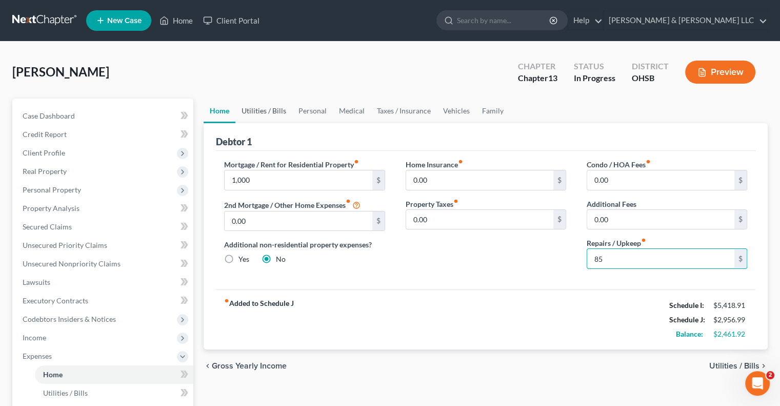
type input "85"
click at [266, 117] on link "Utilities / Bills" at bounding box center [264, 111] width 57 height 25
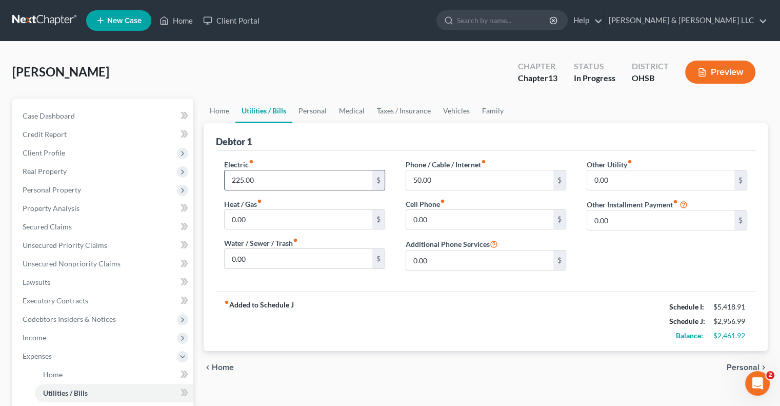
click at [290, 182] on input "225.00" at bounding box center [298, 179] width 147 height 19
type input "350"
click at [268, 259] on input "0.00" at bounding box center [298, 258] width 147 height 19
type input "75"
click at [444, 179] on input "50.00" at bounding box center [479, 179] width 147 height 19
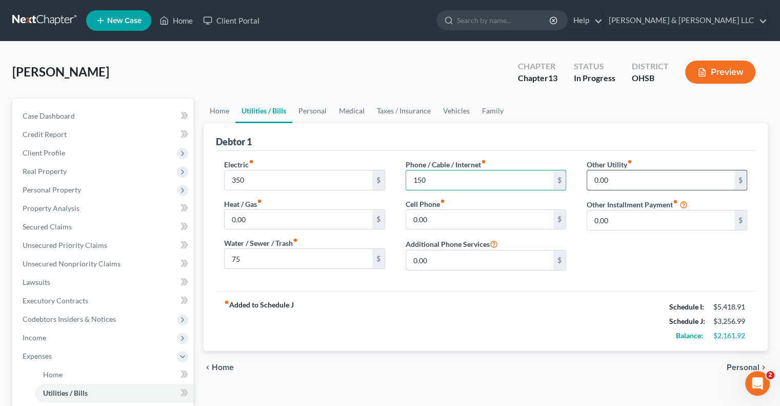
type input "150"
click at [630, 184] on input "0.00" at bounding box center [660, 179] width 147 height 19
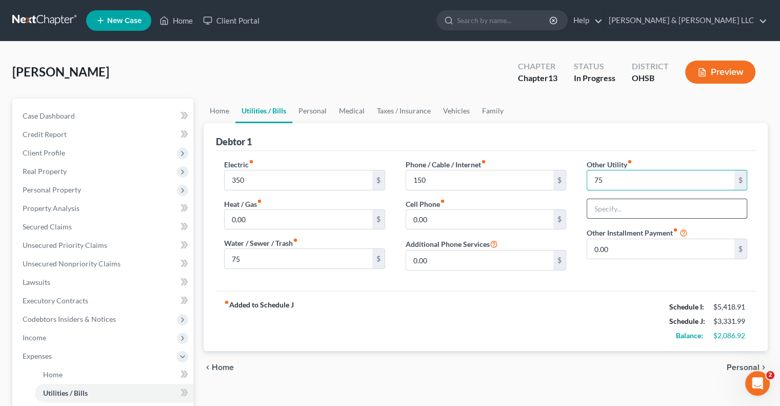
type input "75"
click at [616, 206] on input "text" at bounding box center [667, 208] width 160 height 19
type input "Cable/Internet/Streaming Services"
click at [323, 114] on link "Personal" at bounding box center [312, 111] width 41 height 25
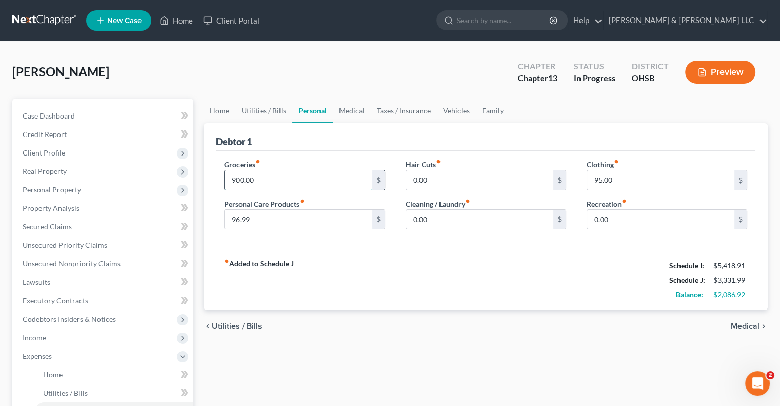
click at [284, 181] on input "900.00" at bounding box center [298, 179] width 147 height 19
type input "1,300"
click at [271, 220] on input "96.99" at bounding box center [298, 219] width 147 height 19
type input "95"
click at [631, 227] on input "0.00" at bounding box center [660, 219] width 147 height 19
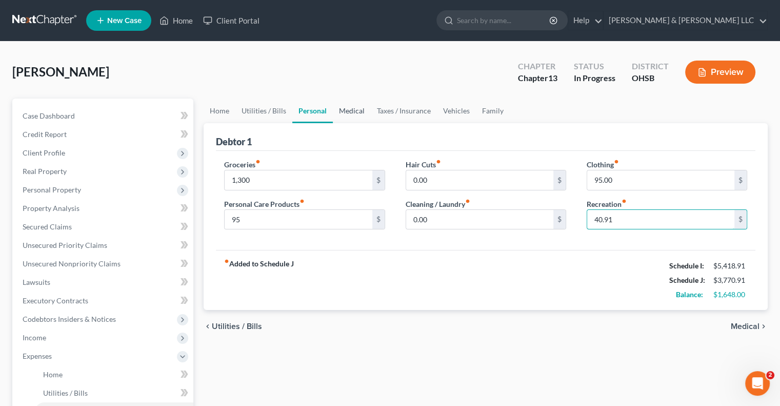
type input "40.91"
click at [362, 108] on link "Medical" at bounding box center [352, 111] width 38 height 25
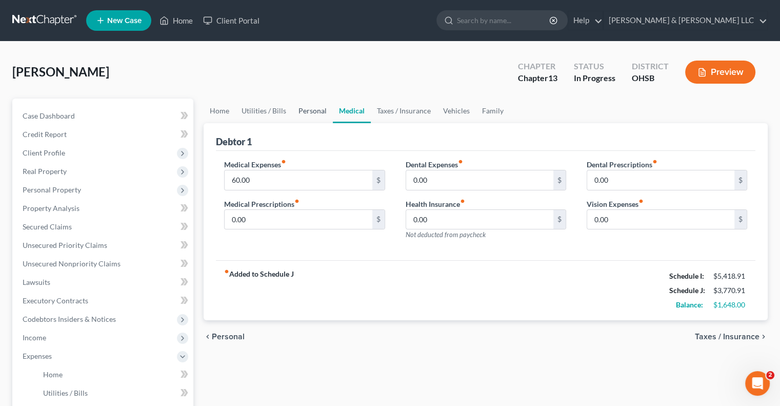
click at [307, 114] on link "Personal" at bounding box center [312, 111] width 41 height 25
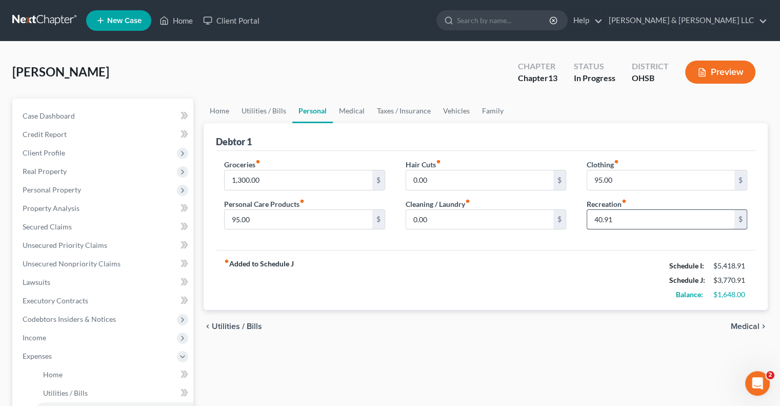
click at [603, 219] on input "40.91" at bounding box center [660, 219] width 147 height 19
click at [599, 218] on input "40.91" at bounding box center [660, 219] width 147 height 19
type input "43.91"
click at [355, 110] on link "Medical" at bounding box center [352, 111] width 38 height 25
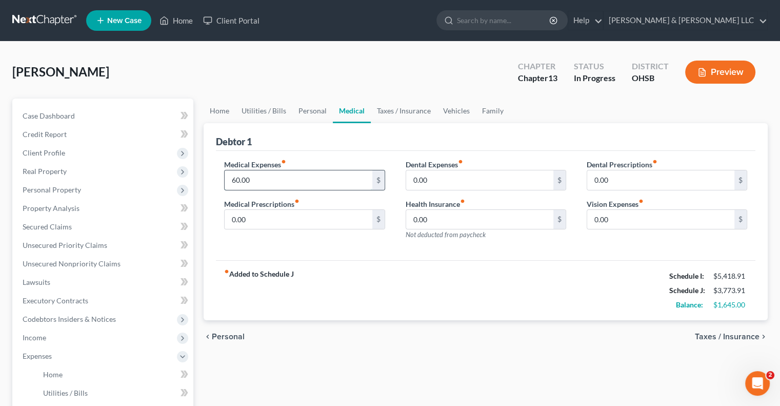
click at [272, 176] on input "60.00" at bounding box center [298, 179] width 147 height 19
type input "120"
click at [388, 119] on link "Taxes / Insurance" at bounding box center [404, 111] width 66 height 25
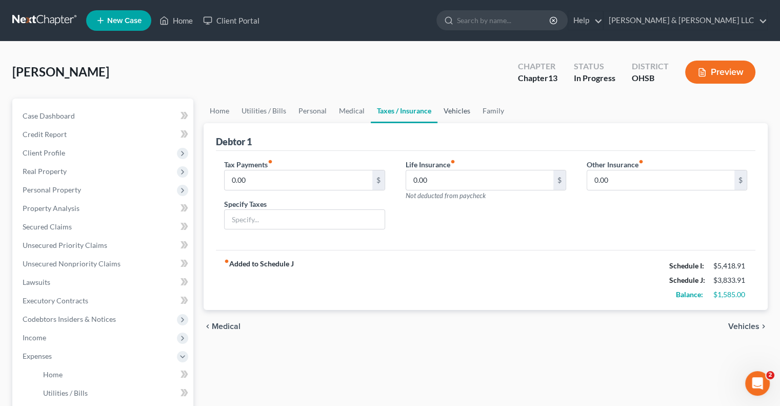
click at [456, 110] on link "Vehicles" at bounding box center [457, 111] width 39 height 25
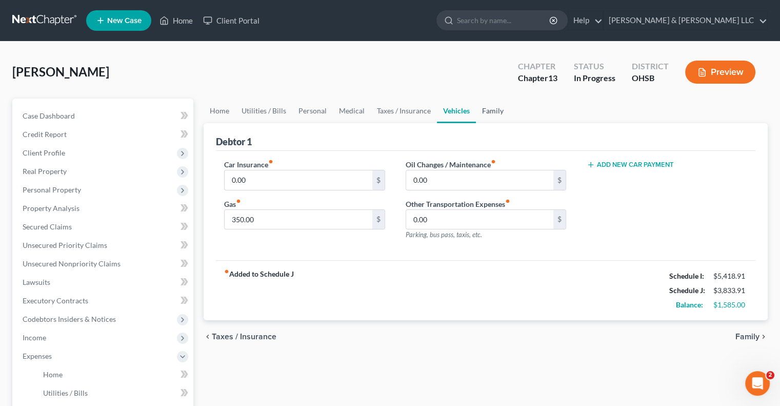
click at [492, 114] on link "Family" at bounding box center [493, 111] width 34 height 25
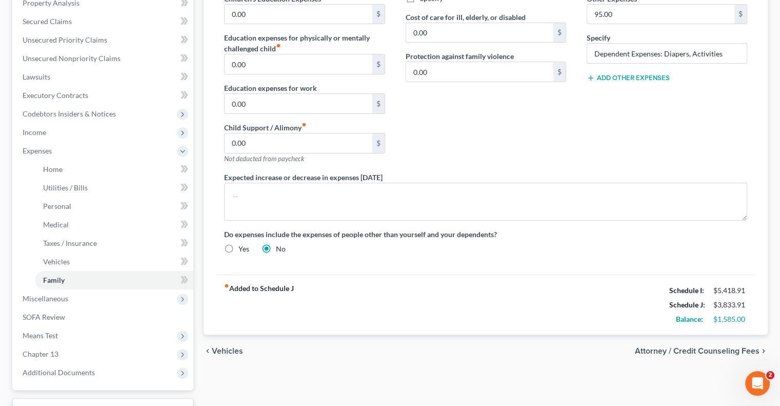
scroll to position [286, 0]
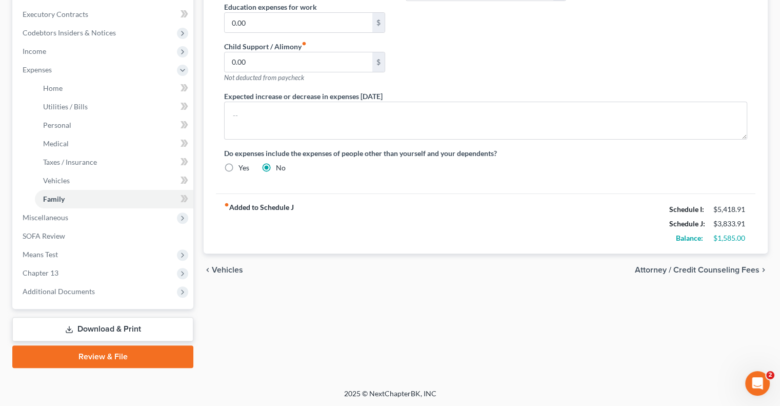
click at [677, 266] on span "Attorney / Credit Counseling Fees" at bounding box center [697, 270] width 125 height 8
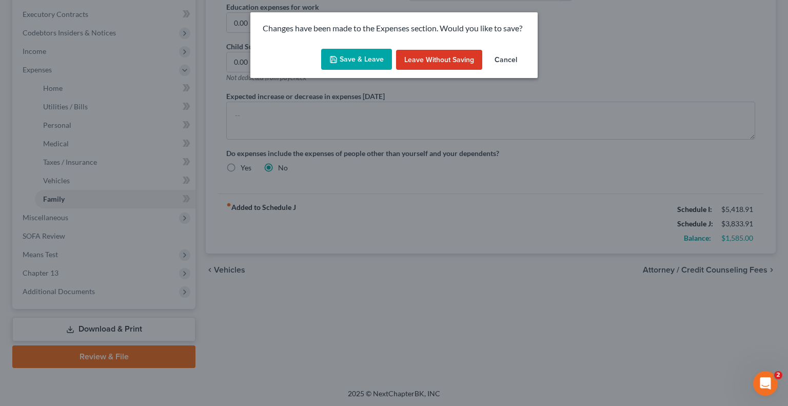
click at [348, 65] on button "Save & Leave" at bounding box center [356, 60] width 71 height 22
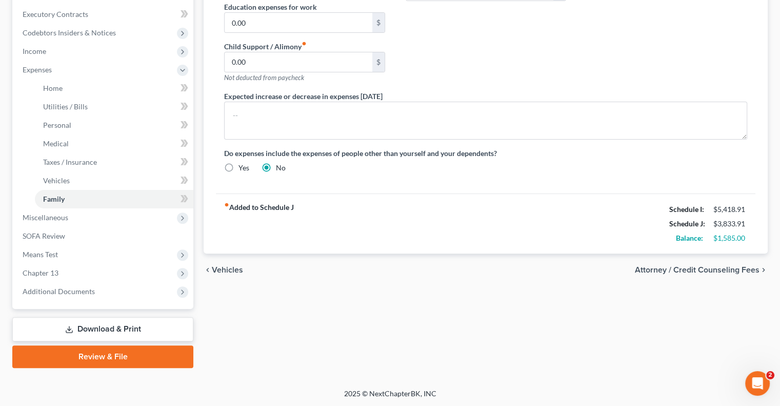
select select "1"
select select "0"
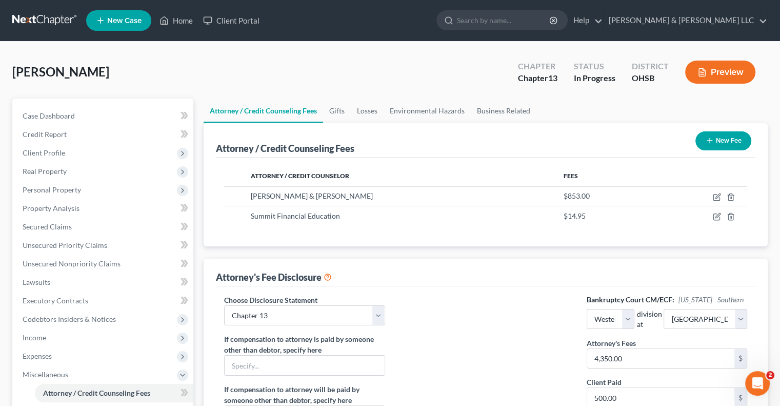
scroll to position [205, 0]
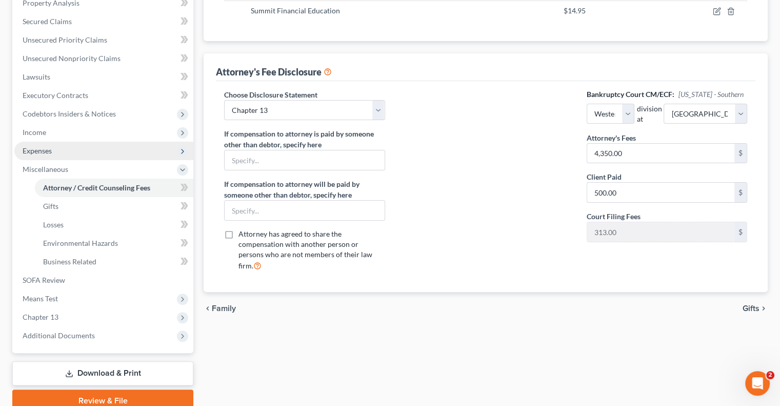
click at [45, 149] on span "Expenses" at bounding box center [37, 150] width 29 height 9
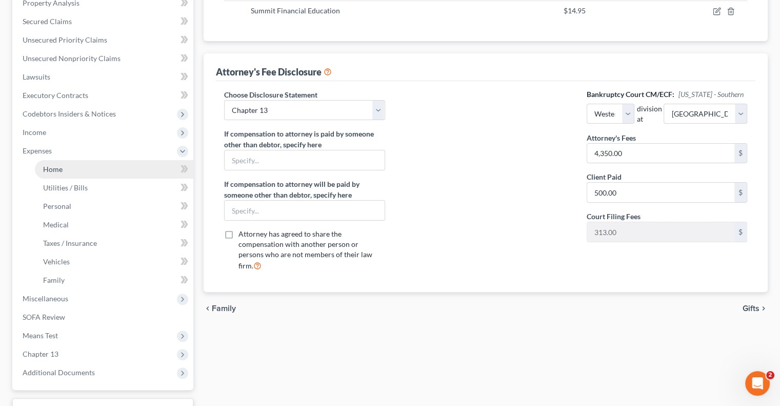
click at [56, 161] on link "Home" at bounding box center [114, 169] width 159 height 18
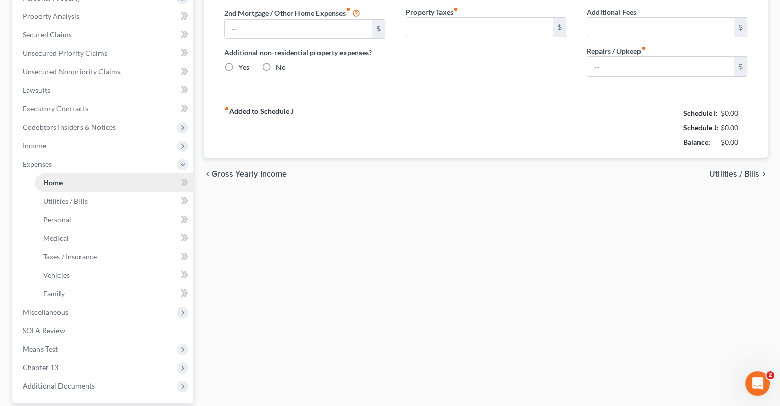
type input "1,000.00"
type input "0.00"
radio input "true"
type input "0.00"
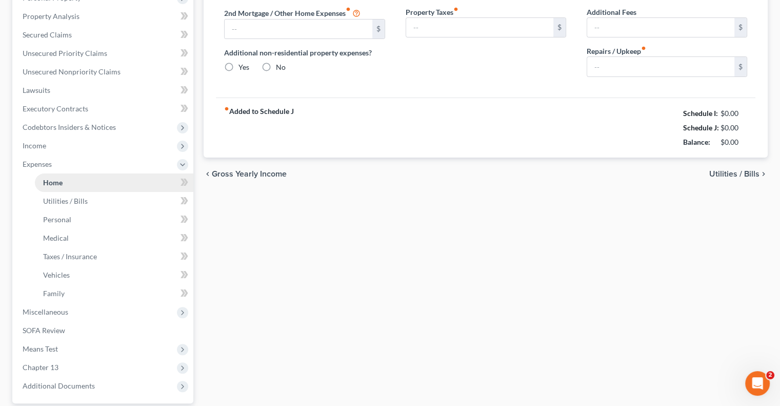
type input "0.00"
type input "85.00"
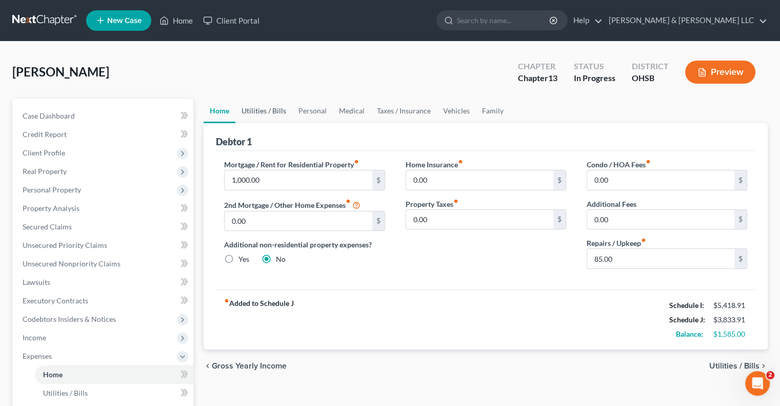
click at [257, 113] on link "Utilities / Bills" at bounding box center [264, 111] width 57 height 25
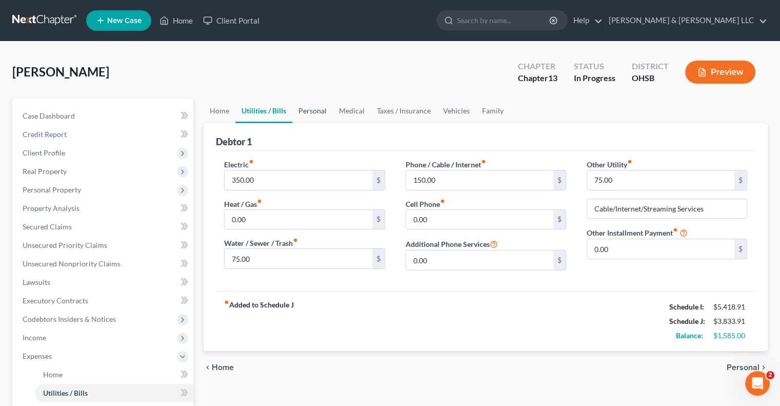
click at [318, 106] on link "Personal" at bounding box center [312, 111] width 41 height 25
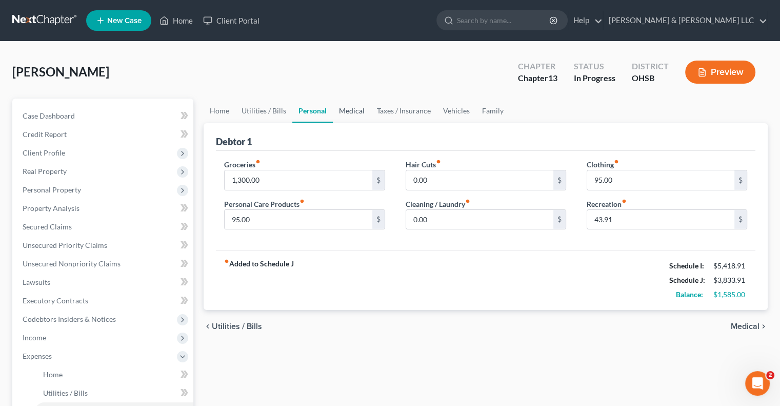
click at [351, 110] on link "Medical" at bounding box center [352, 111] width 38 height 25
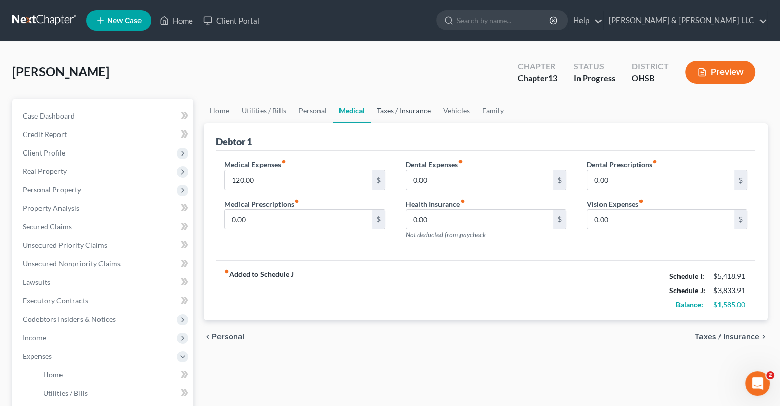
click at [399, 117] on link "Taxes / Insurance" at bounding box center [404, 111] width 66 height 25
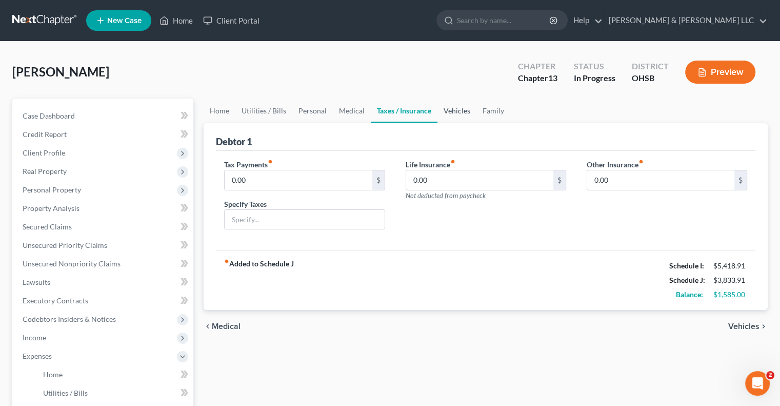
click at [455, 116] on link "Vehicles" at bounding box center [457, 111] width 39 height 25
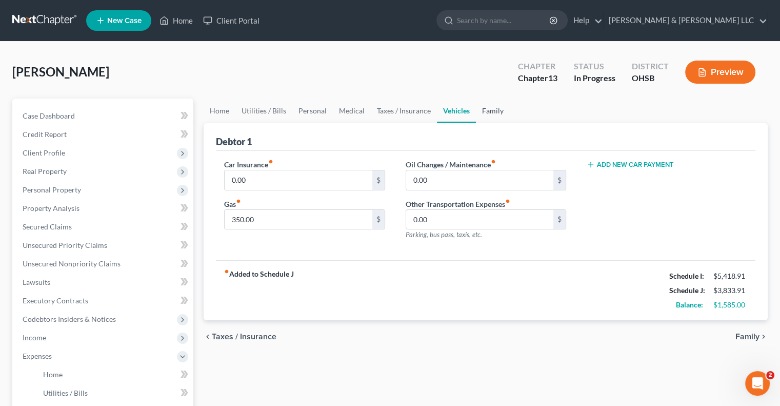
click at [499, 114] on link "Family" at bounding box center [493, 111] width 34 height 25
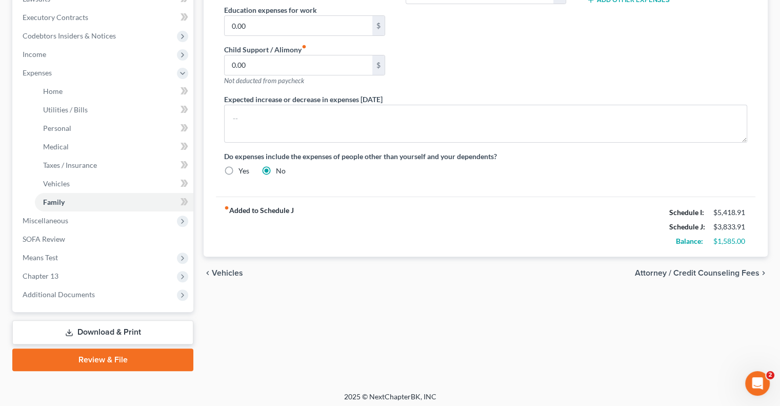
scroll to position [286, 0]
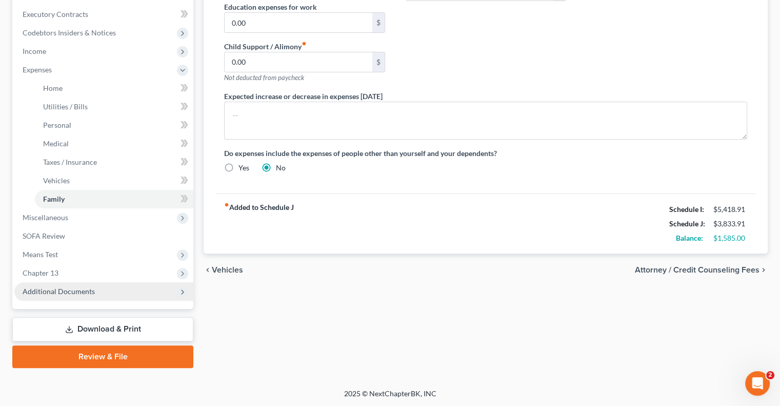
click at [86, 292] on span "Additional Documents" at bounding box center [59, 291] width 72 height 9
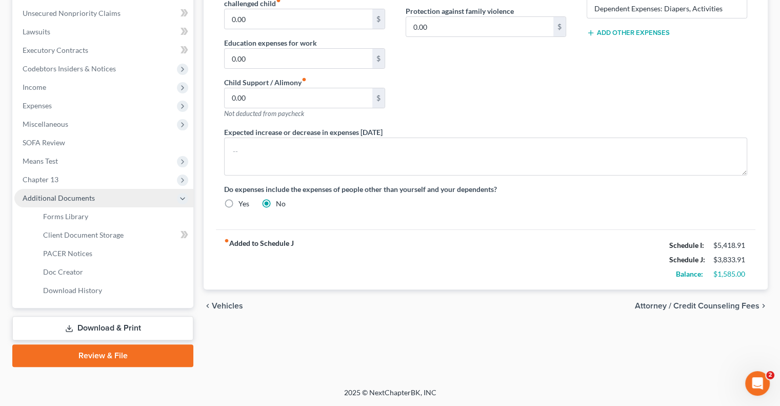
scroll to position [249, 0]
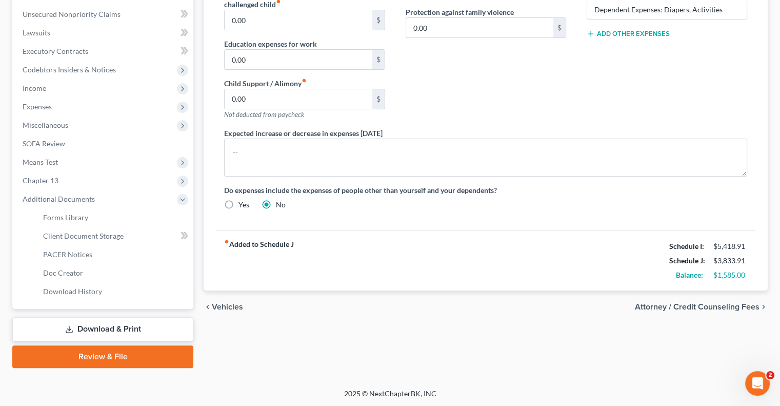
click at [89, 332] on link "Download & Print" at bounding box center [102, 329] width 181 height 24
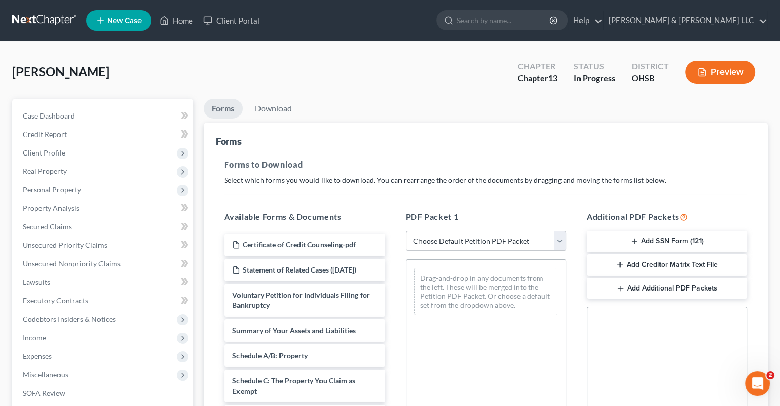
scroll to position [103, 0]
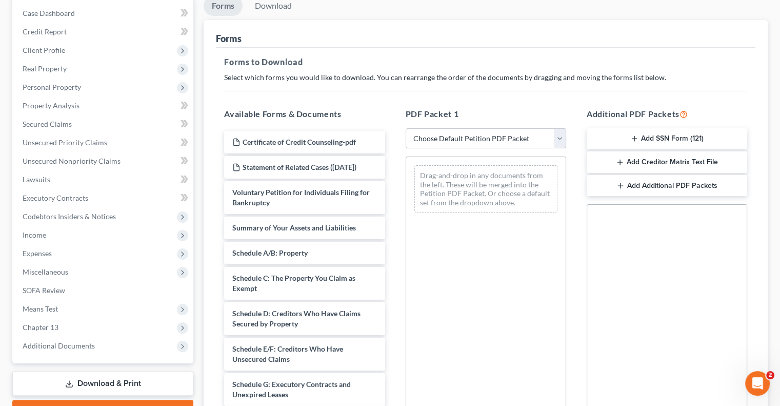
click at [484, 139] on select "Choose Default Petition PDF Packet Complete Bankruptcy Petition (all forms and …" at bounding box center [486, 138] width 161 height 21
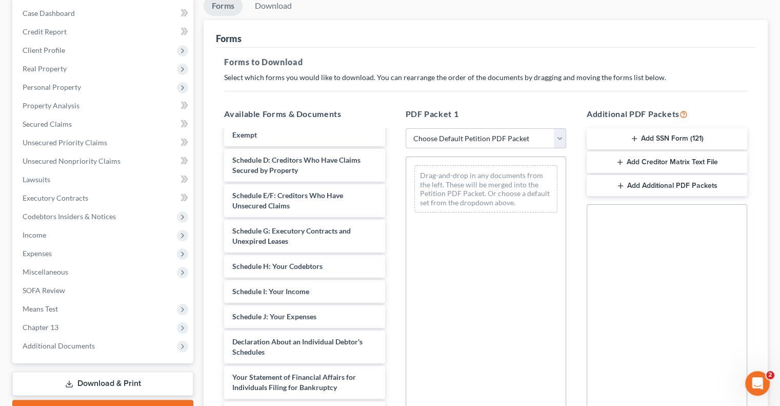
scroll to position [154, 0]
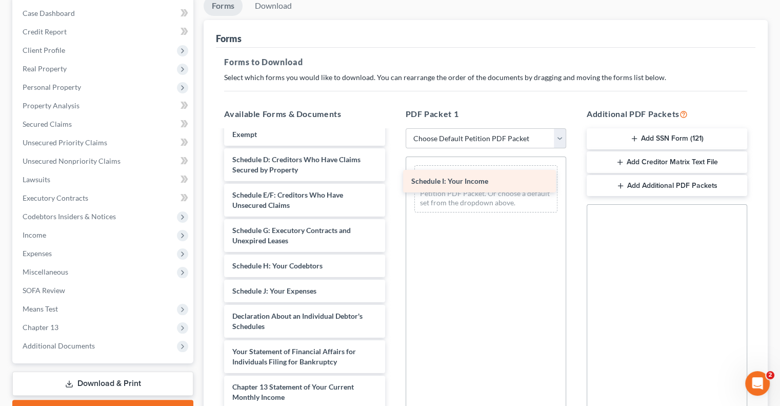
drag, startPoint x: 300, startPoint y: 301, endPoint x: 479, endPoint y: 182, distance: 215.0
click at [393, 182] on div "Schedule I: Your Income Certificate of Credit Counseling-pdf Statement of Relat…" at bounding box center [304, 248] width 177 height 542
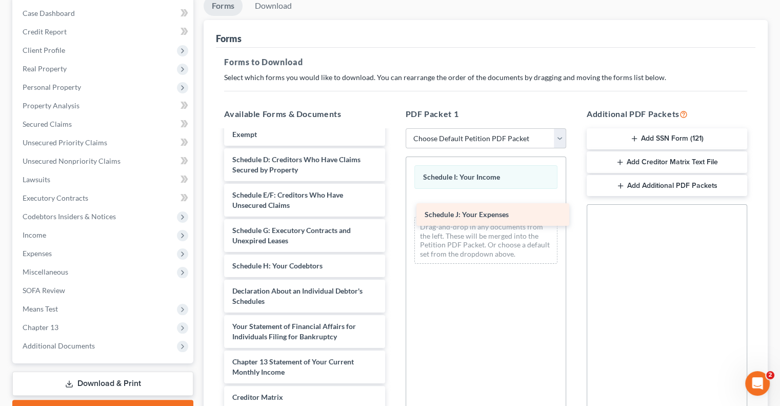
drag, startPoint x: 281, startPoint y: 301, endPoint x: 474, endPoint y: 215, distance: 210.6
click at [393, 215] on div "Schedule J: Your Expenses Certificate of Credit Counseling-pdf Statement of Rel…" at bounding box center [304, 235] width 177 height 517
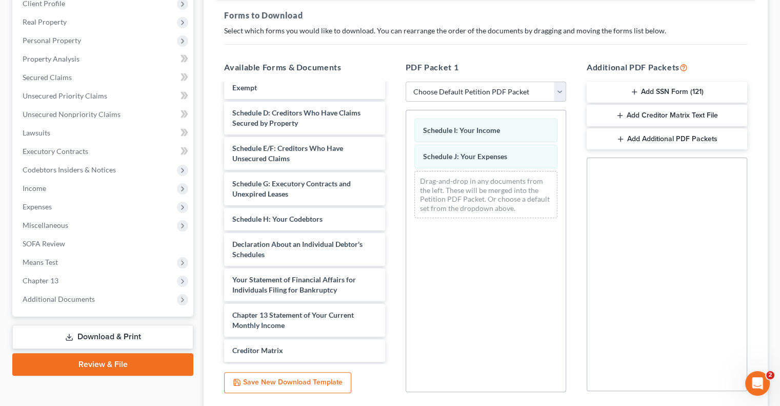
scroll to position [227, 0]
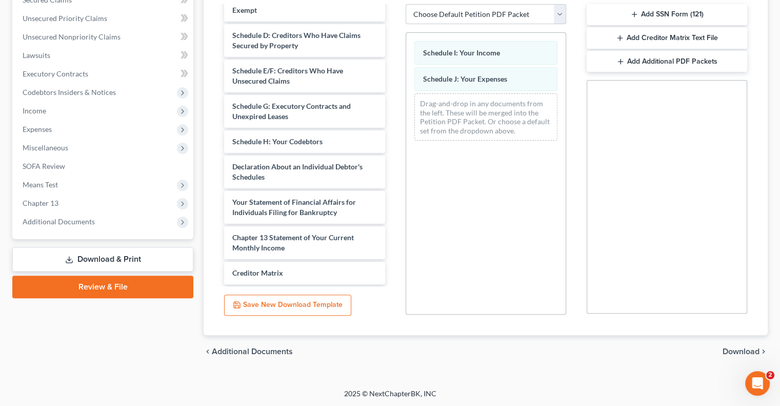
click at [744, 352] on span "Download" at bounding box center [741, 351] width 37 height 8
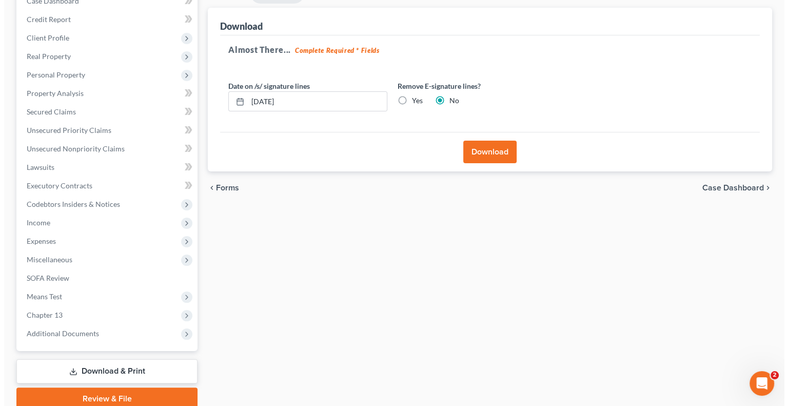
scroll to position [54, 0]
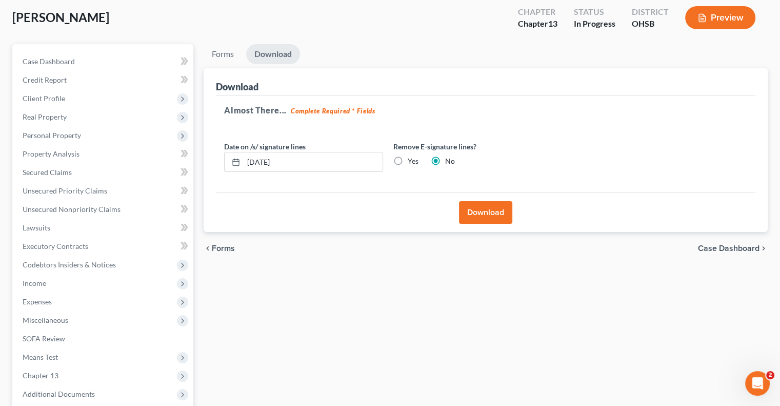
click at [482, 210] on button "Download" at bounding box center [485, 212] width 53 height 23
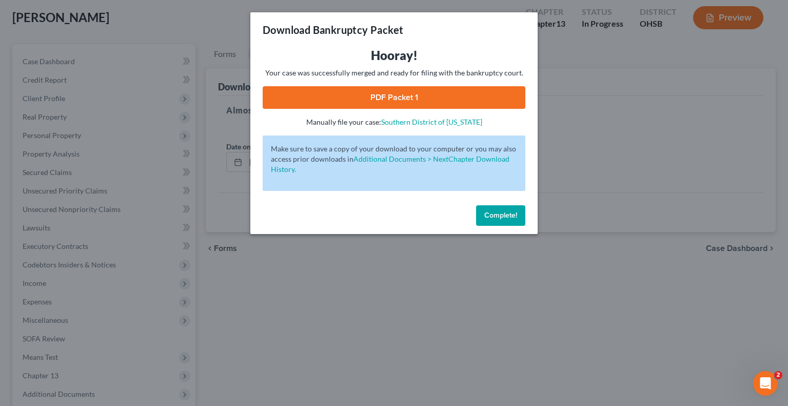
click at [367, 100] on link "PDF Packet 1" at bounding box center [394, 97] width 263 height 23
click at [407, 94] on link "PDF Packet 1" at bounding box center [394, 97] width 263 height 23
